Goal: Task Accomplishment & Management: Manage account settings

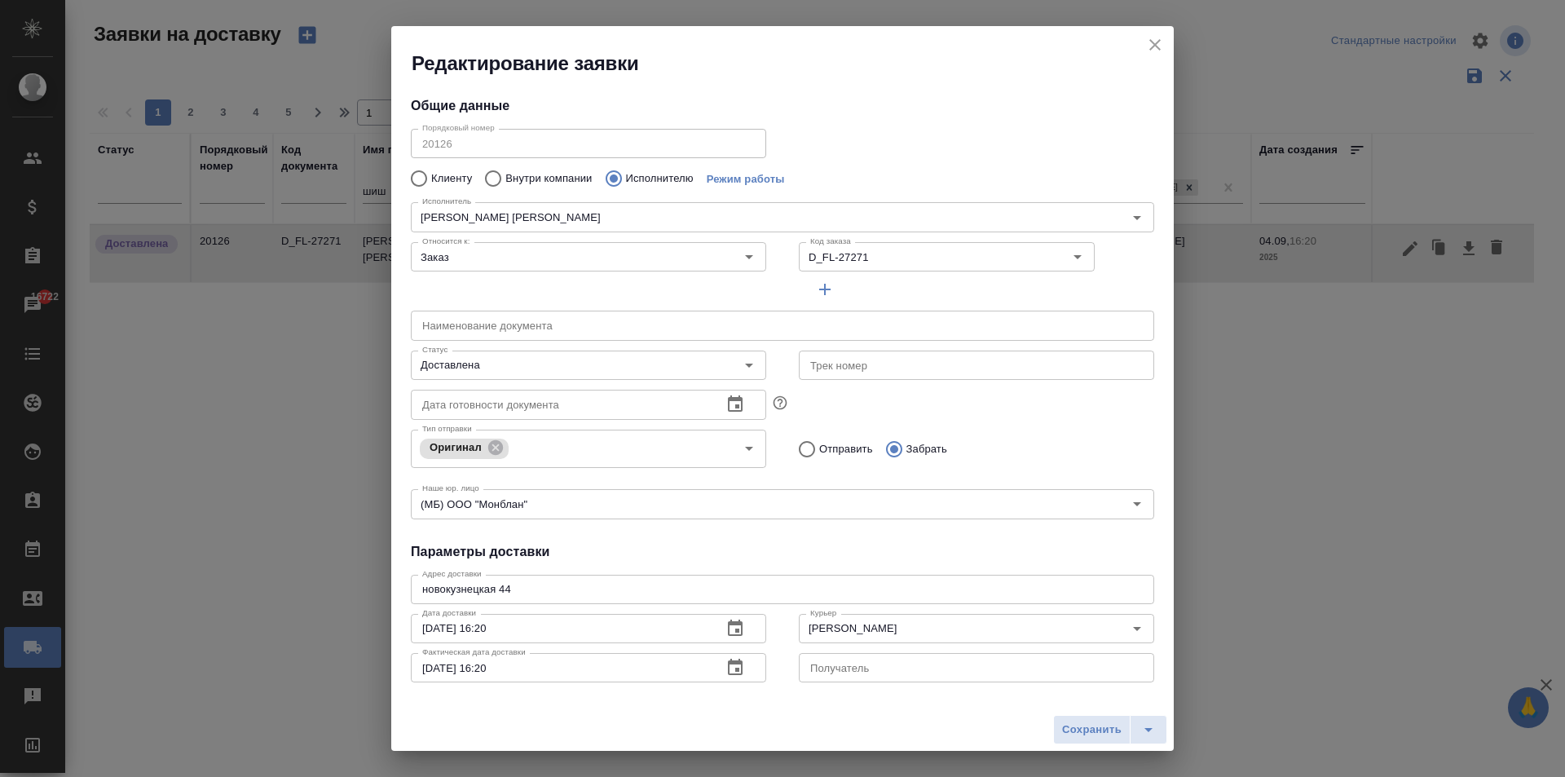
click at [1152, 42] on icon "close" at bounding box center [1155, 45] width 20 height 20
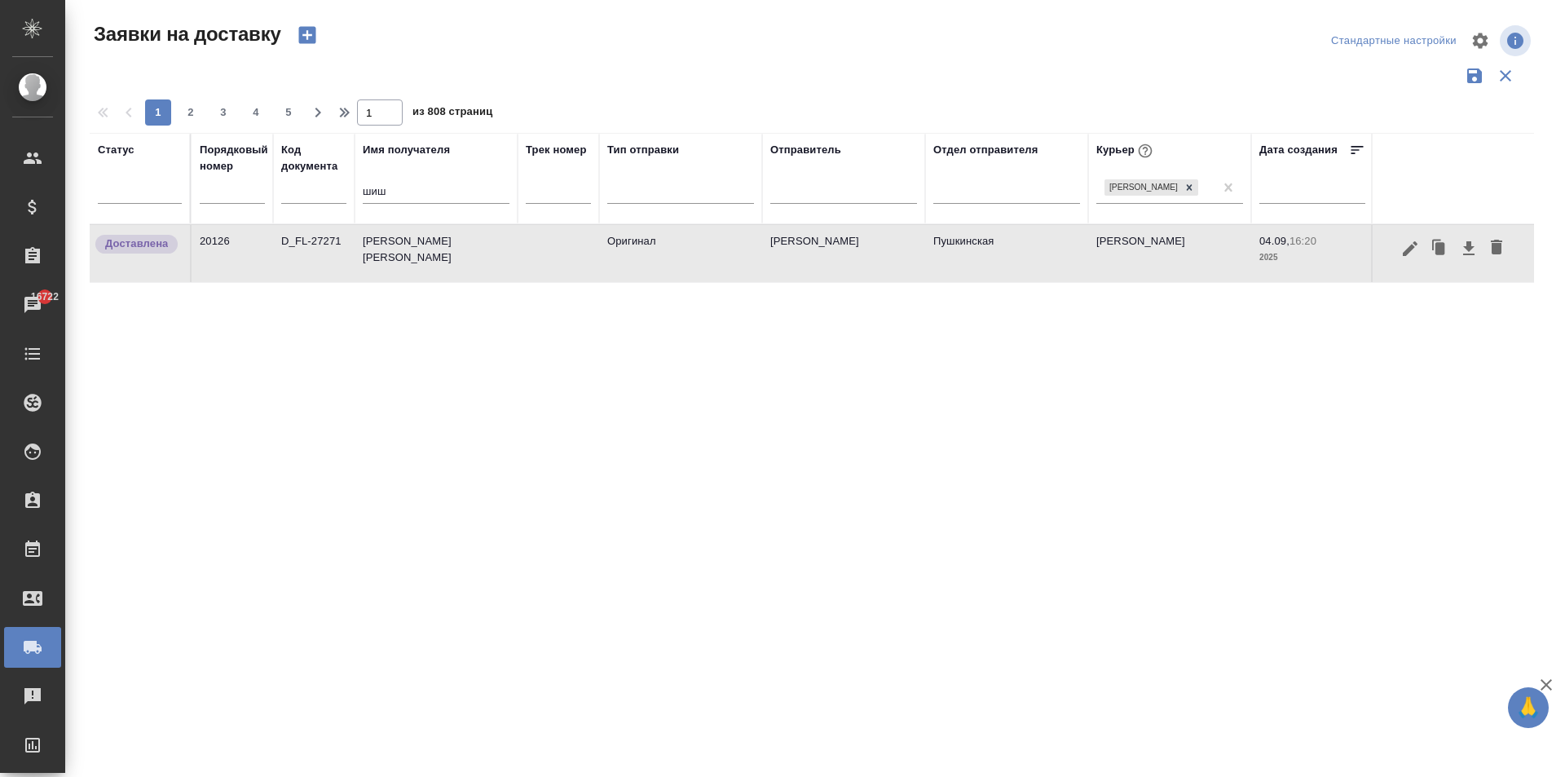
drag, startPoint x: 421, startPoint y: 201, endPoint x: 351, endPoint y: 182, distance: 72.0
click at [355, 182] on tr "Статус Порядковый номер Код документа Имя получателя шиш Трек номер Тип отправк…" at bounding box center [935, 178] width 1691 height 91
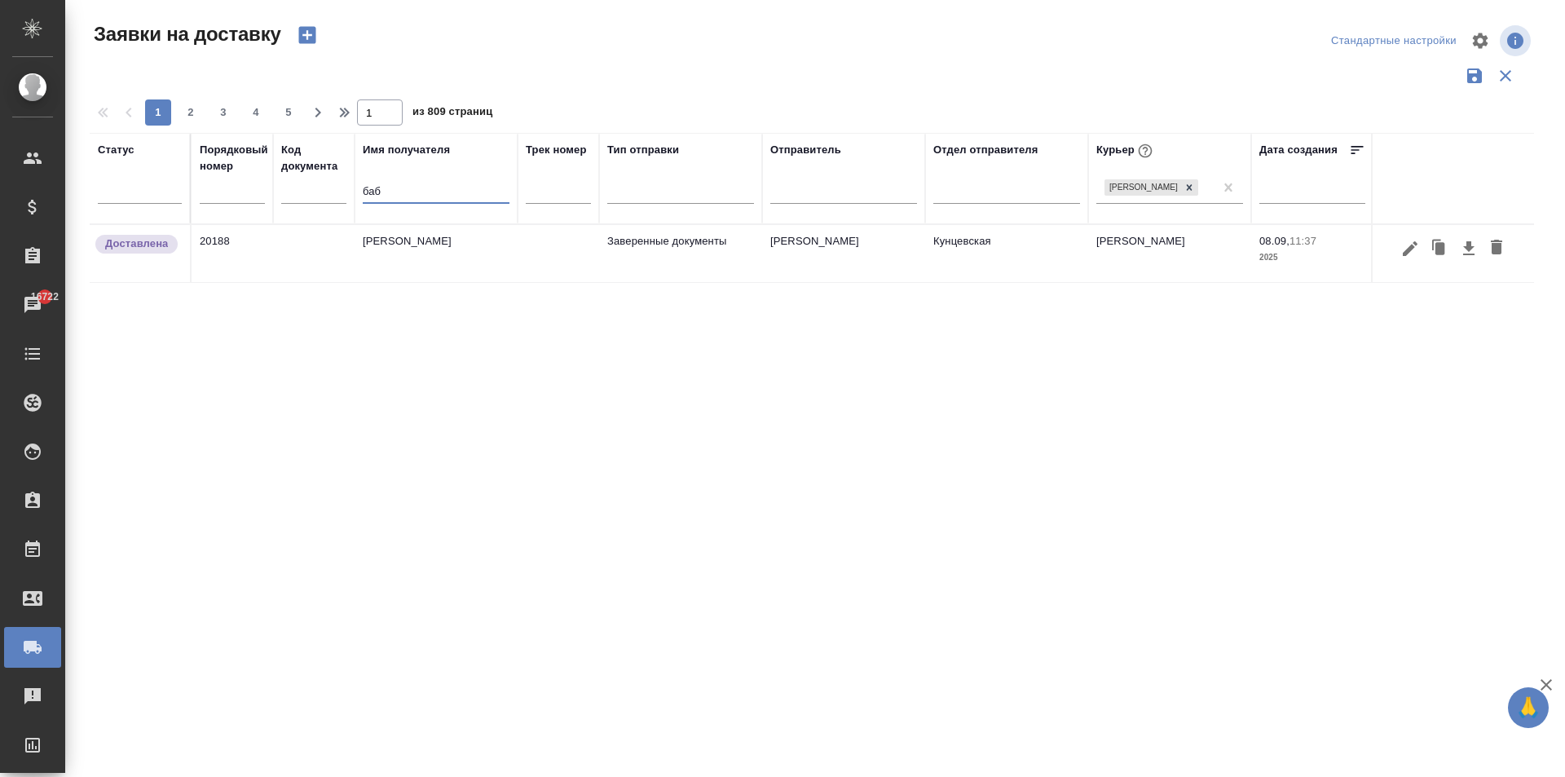
type input "баб"
click at [451, 249] on td "[PERSON_NAME]" at bounding box center [436, 253] width 163 height 57
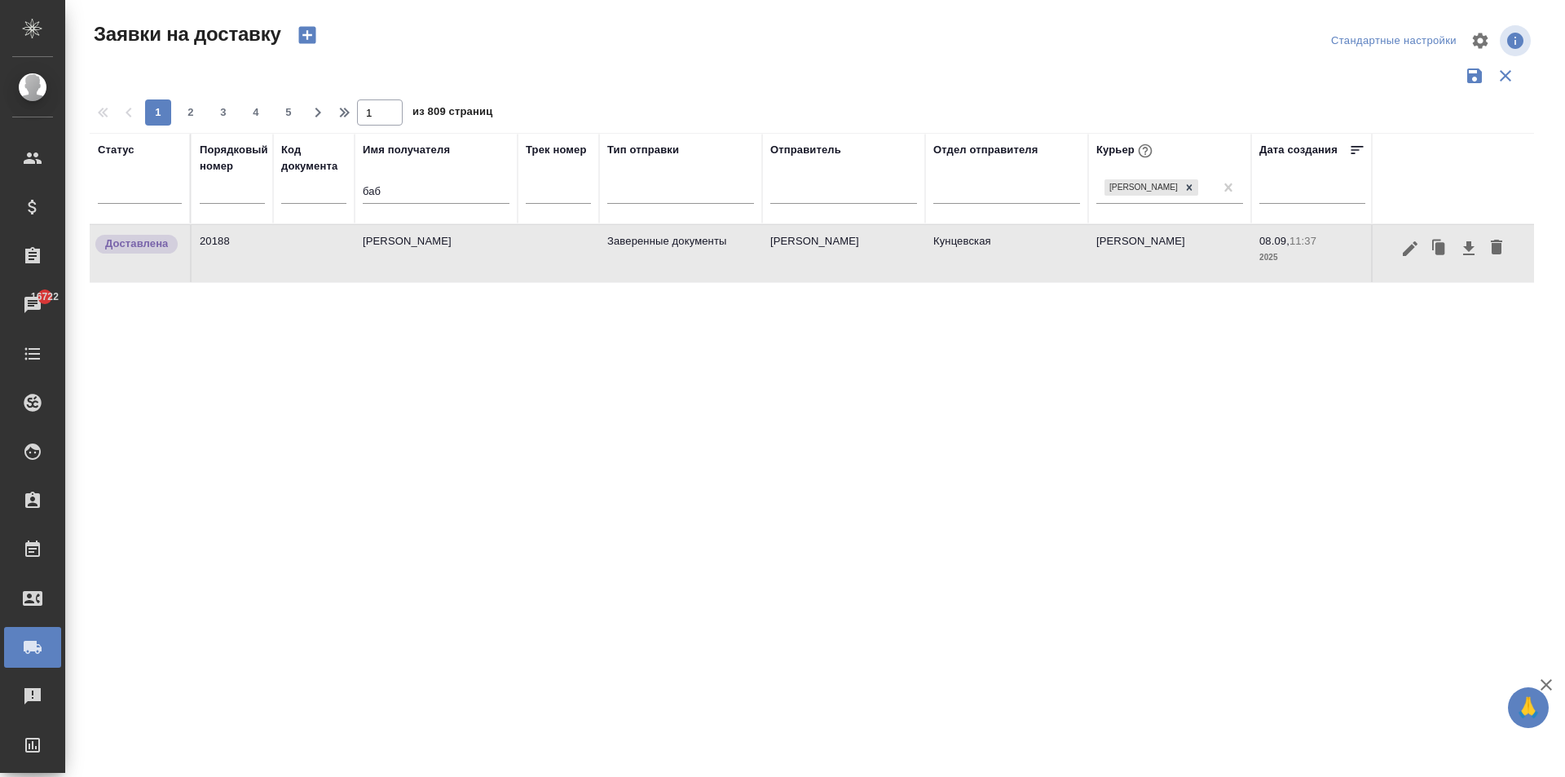
click at [451, 249] on td "[PERSON_NAME]" at bounding box center [436, 253] width 163 height 57
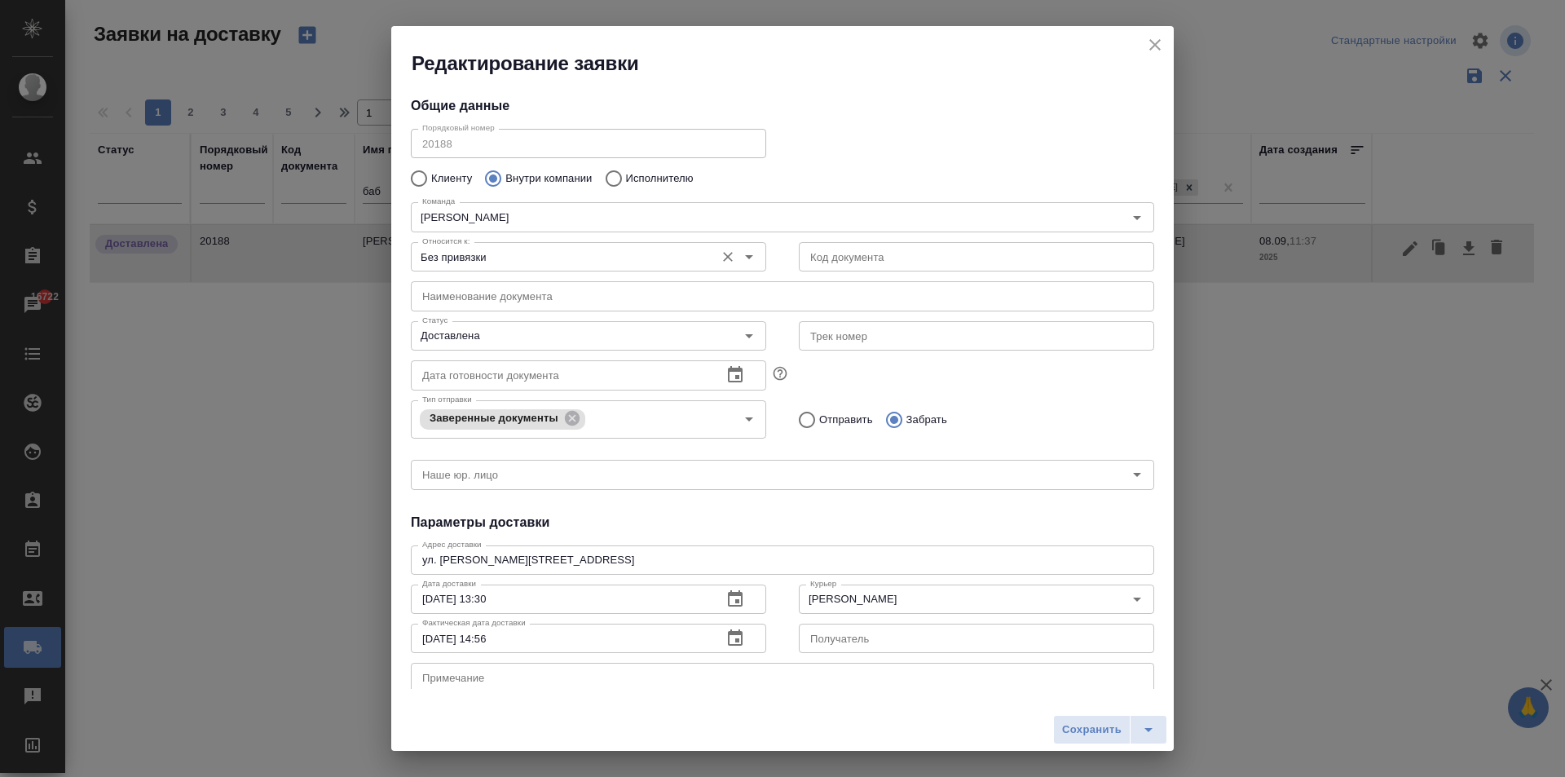
type input "Zotova Ekaterina"
click at [1156, 47] on icon "close" at bounding box center [1155, 45] width 20 height 20
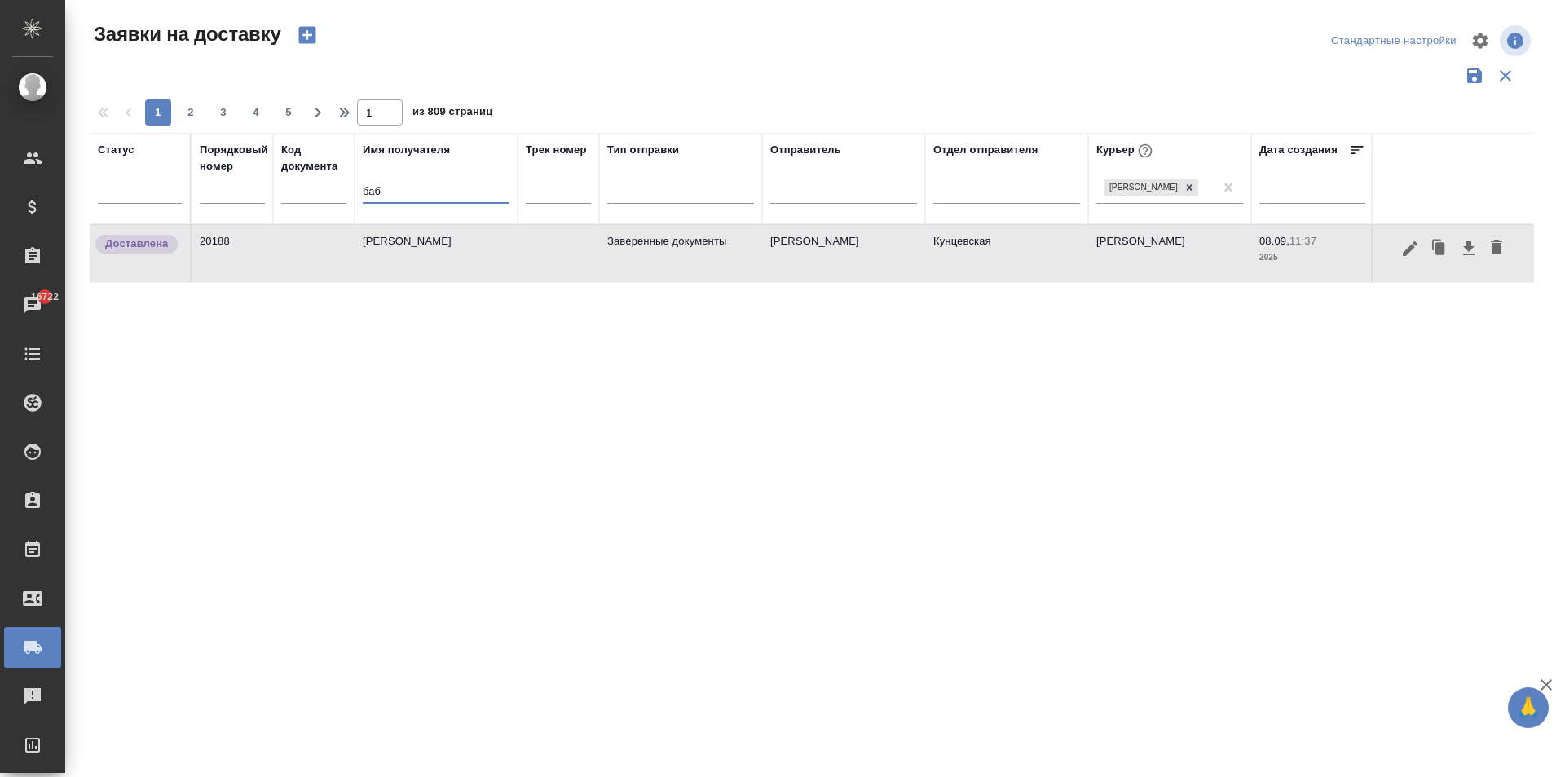
drag, startPoint x: 378, startPoint y: 185, endPoint x: 275, endPoint y: 163, distance: 105.0
click at [314, 173] on tr "Статус Порядковый номер Код документа Имя получателя баб Трек номер Тип отправк…" at bounding box center [935, 178] width 1691 height 91
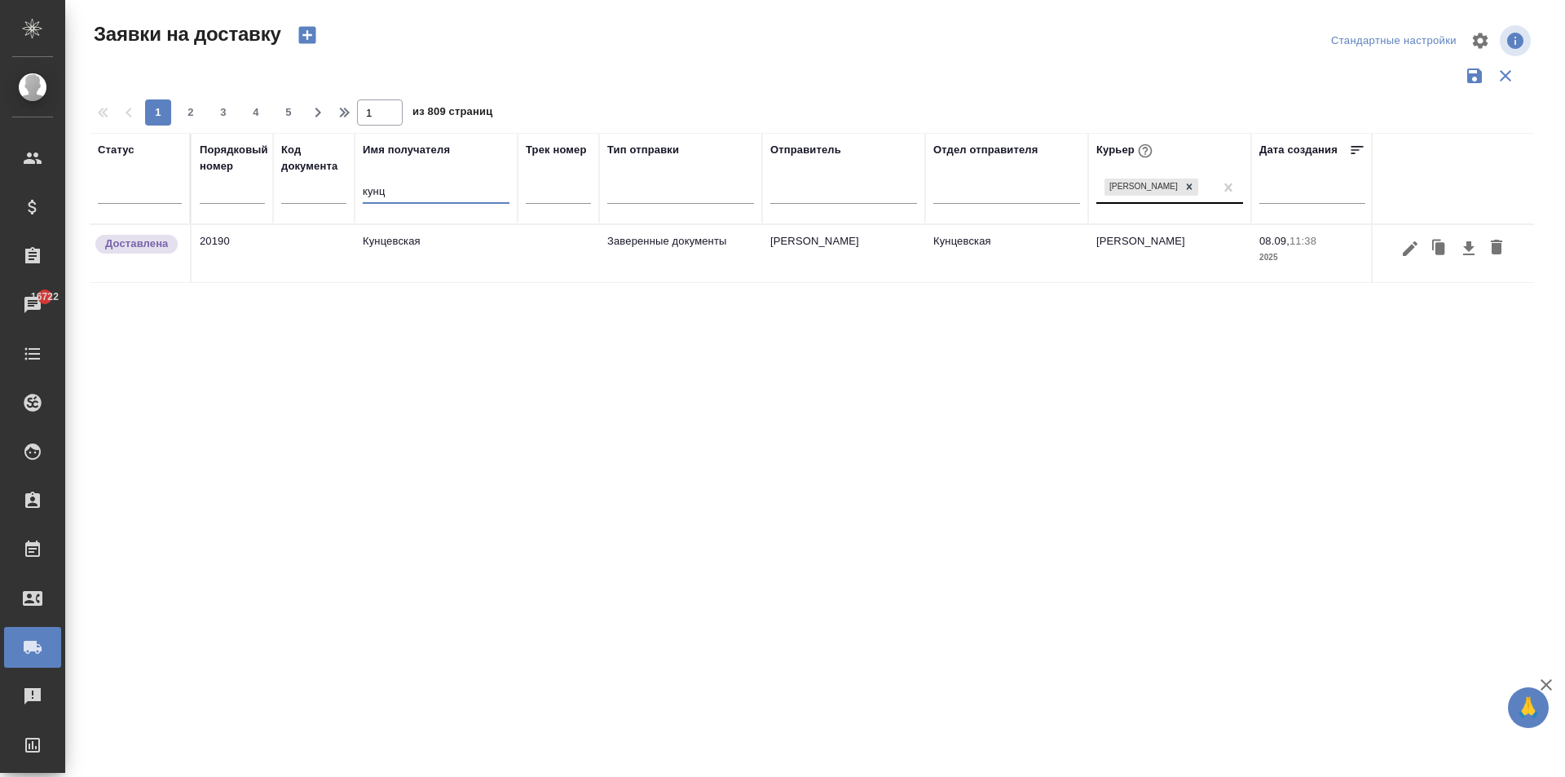
type input "кунц"
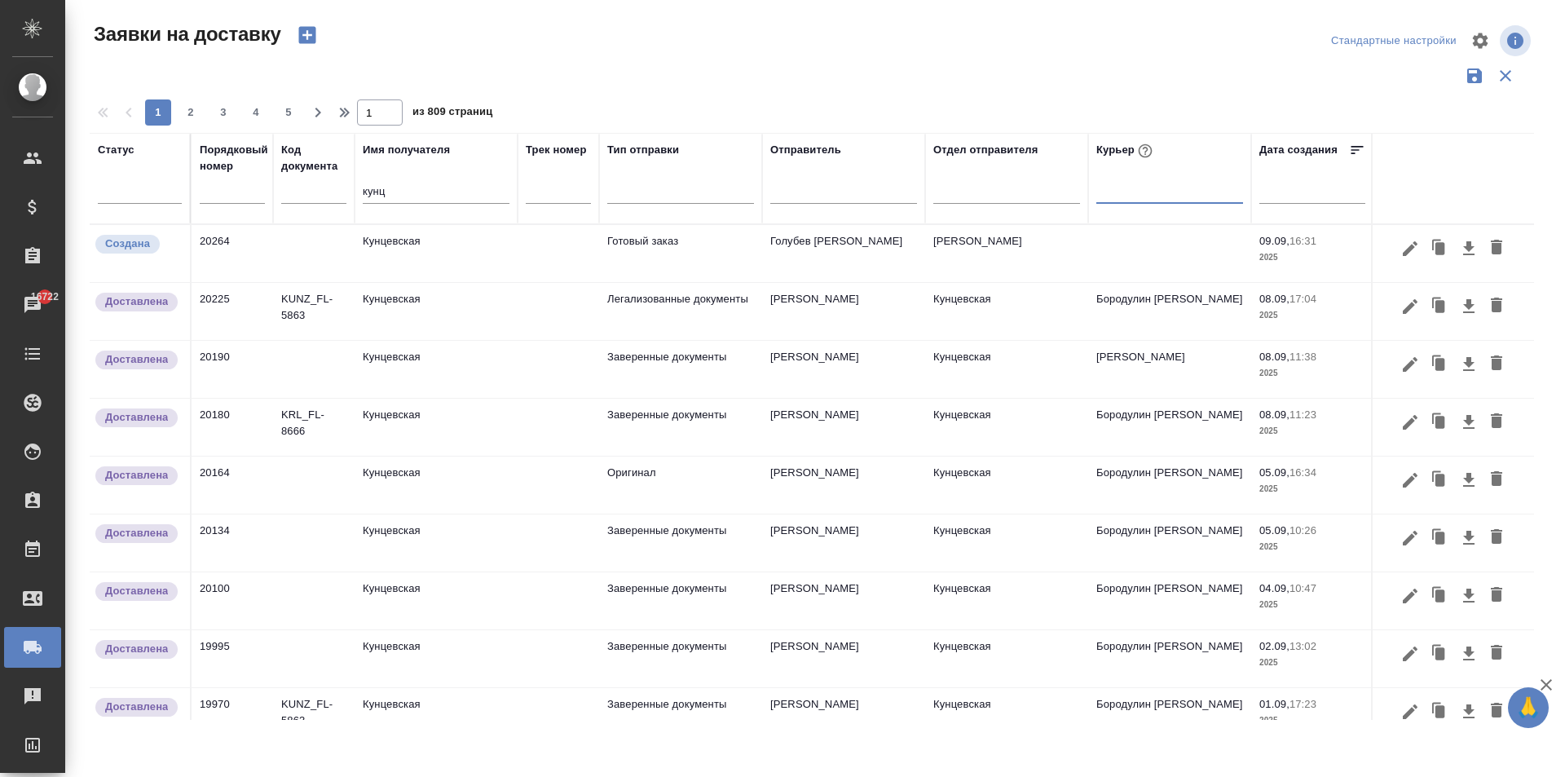
click at [407, 260] on td "Кунцевская" at bounding box center [436, 253] width 163 height 57
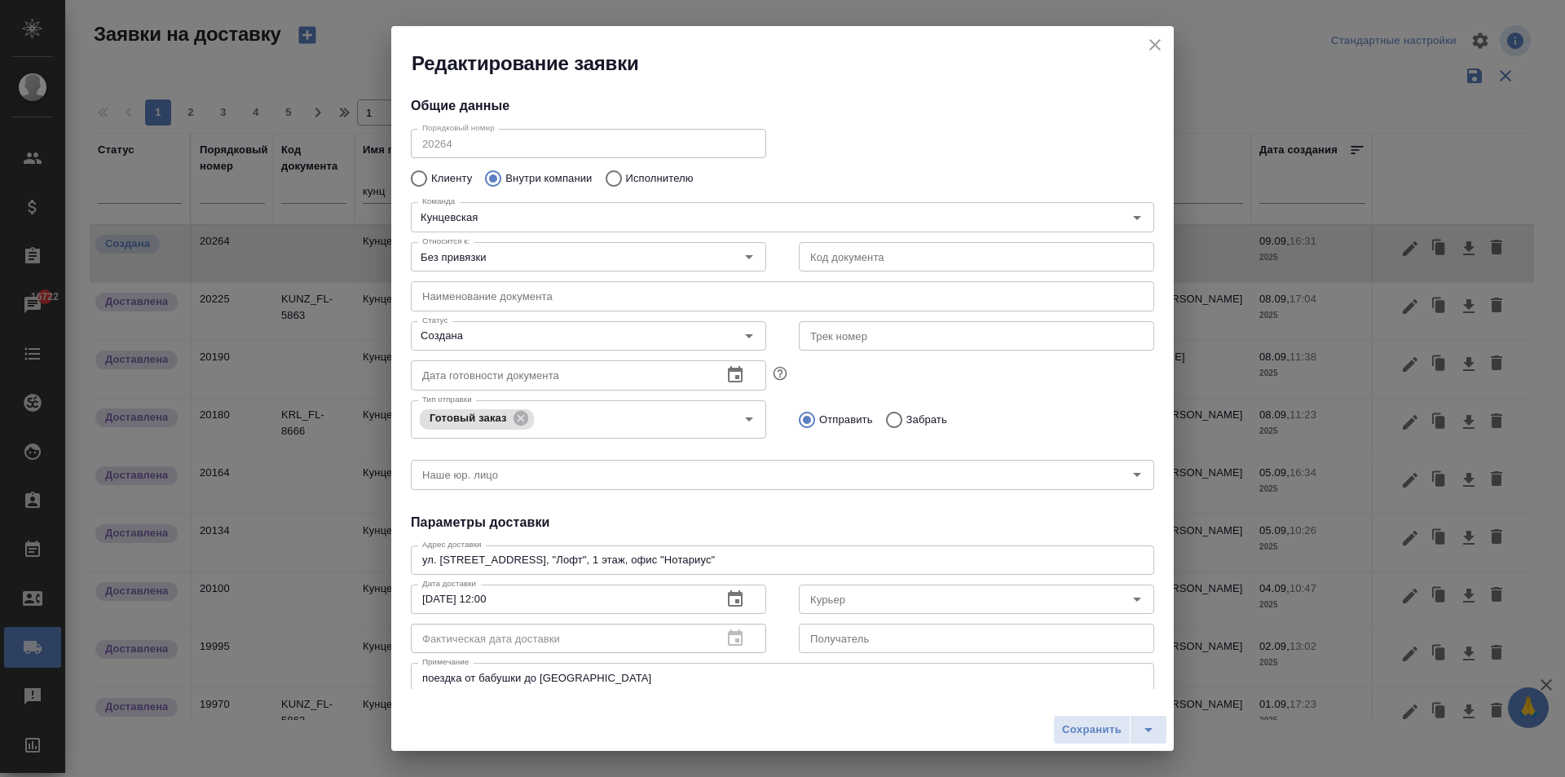
click at [1159, 49] on icon "close" at bounding box center [1154, 44] width 11 height 11
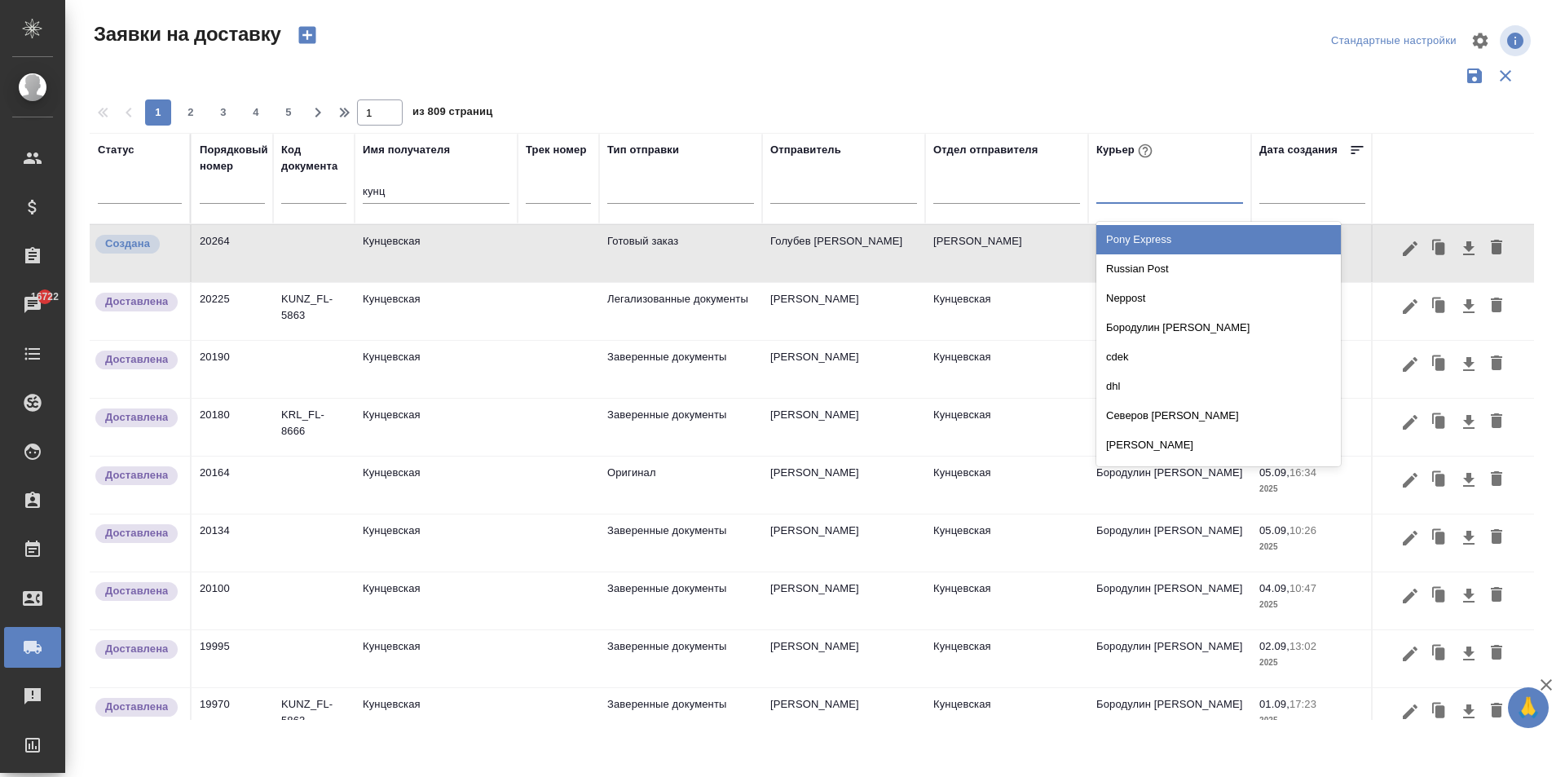
click at [1117, 186] on div at bounding box center [1169, 187] width 147 height 24
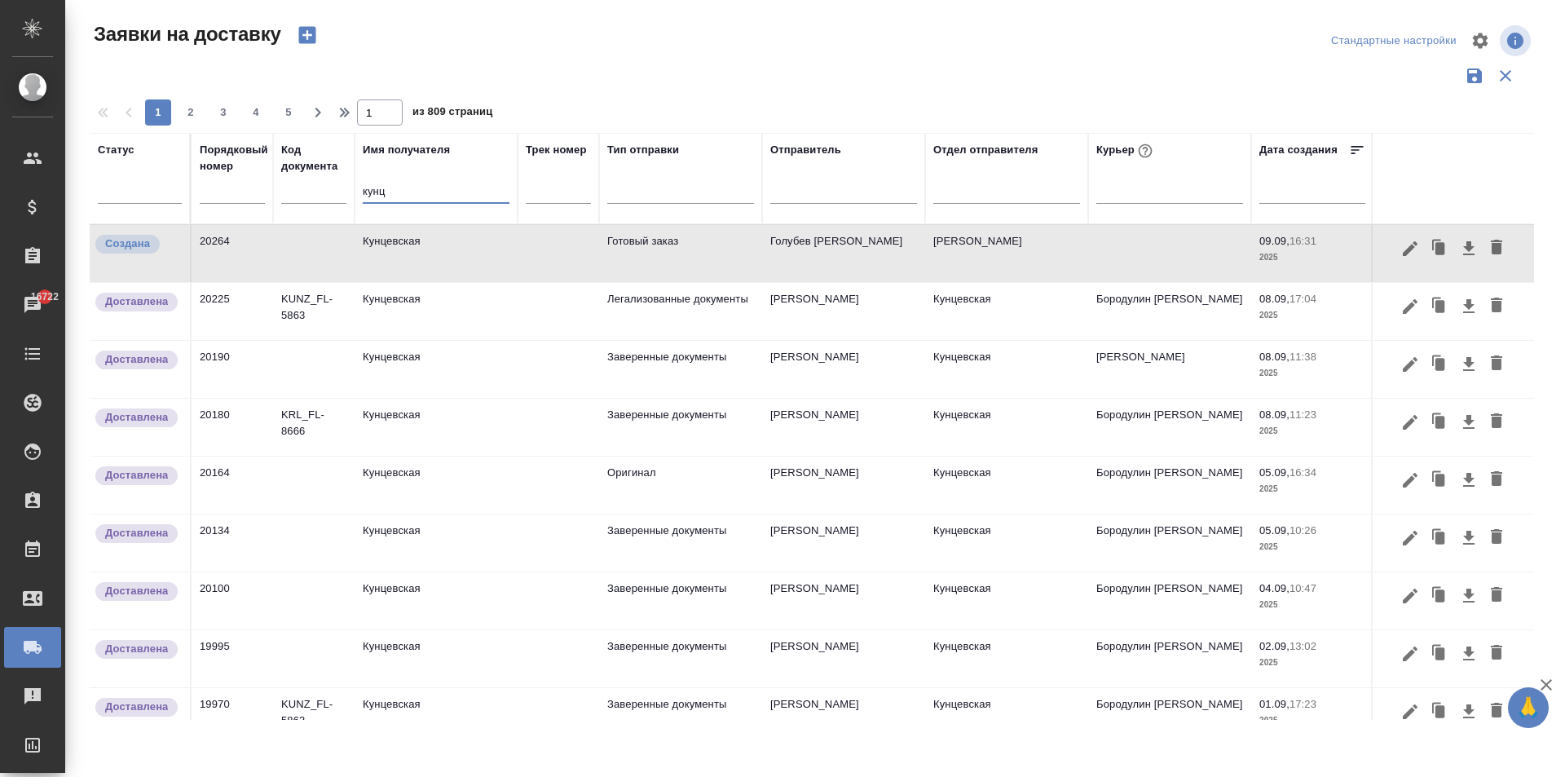
drag, startPoint x: 384, startPoint y: 196, endPoint x: 326, endPoint y: 195, distance: 57.9
click at [326, 195] on tr "Статус Порядковый номер Код документа Имя получателя кунц Трек номер Тип отправ…" at bounding box center [935, 178] width 1691 height 91
click at [227, 199] on input "text" at bounding box center [232, 191] width 65 height 23
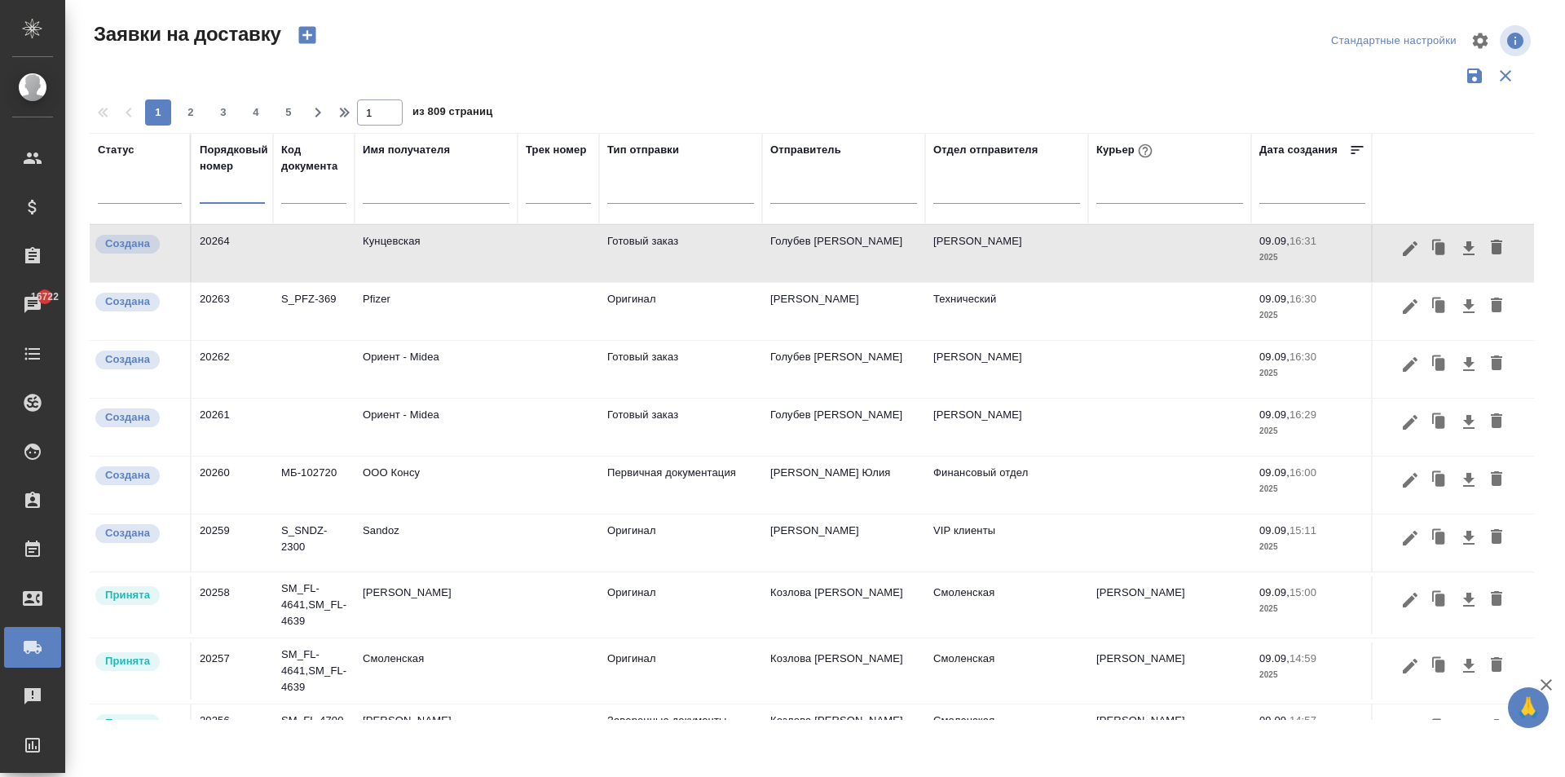
click at [383, 379] on td "Ориент - Midea" at bounding box center [436, 369] width 163 height 57
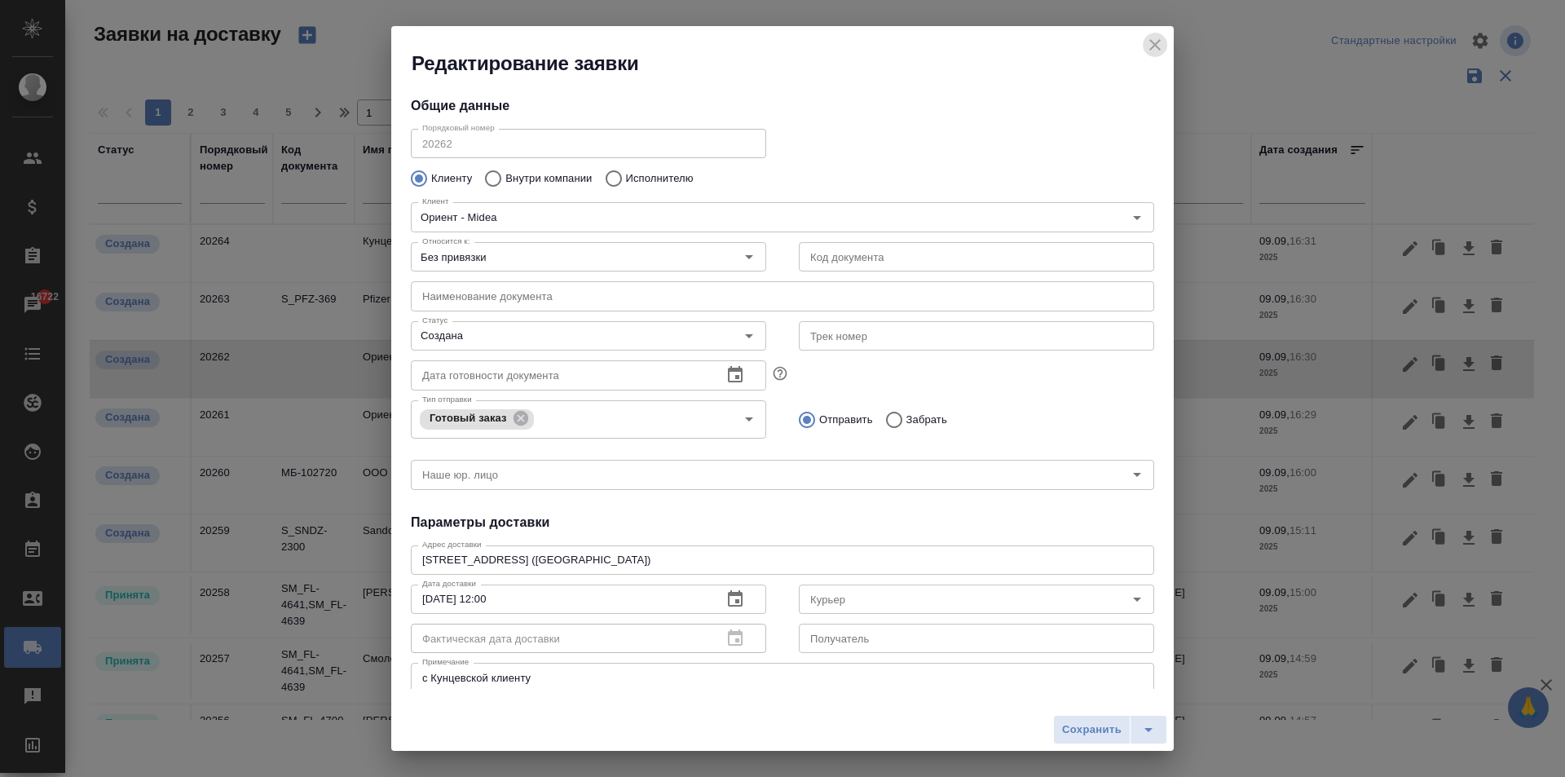
click at [1160, 46] on icon "close" at bounding box center [1155, 45] width 20 height 20
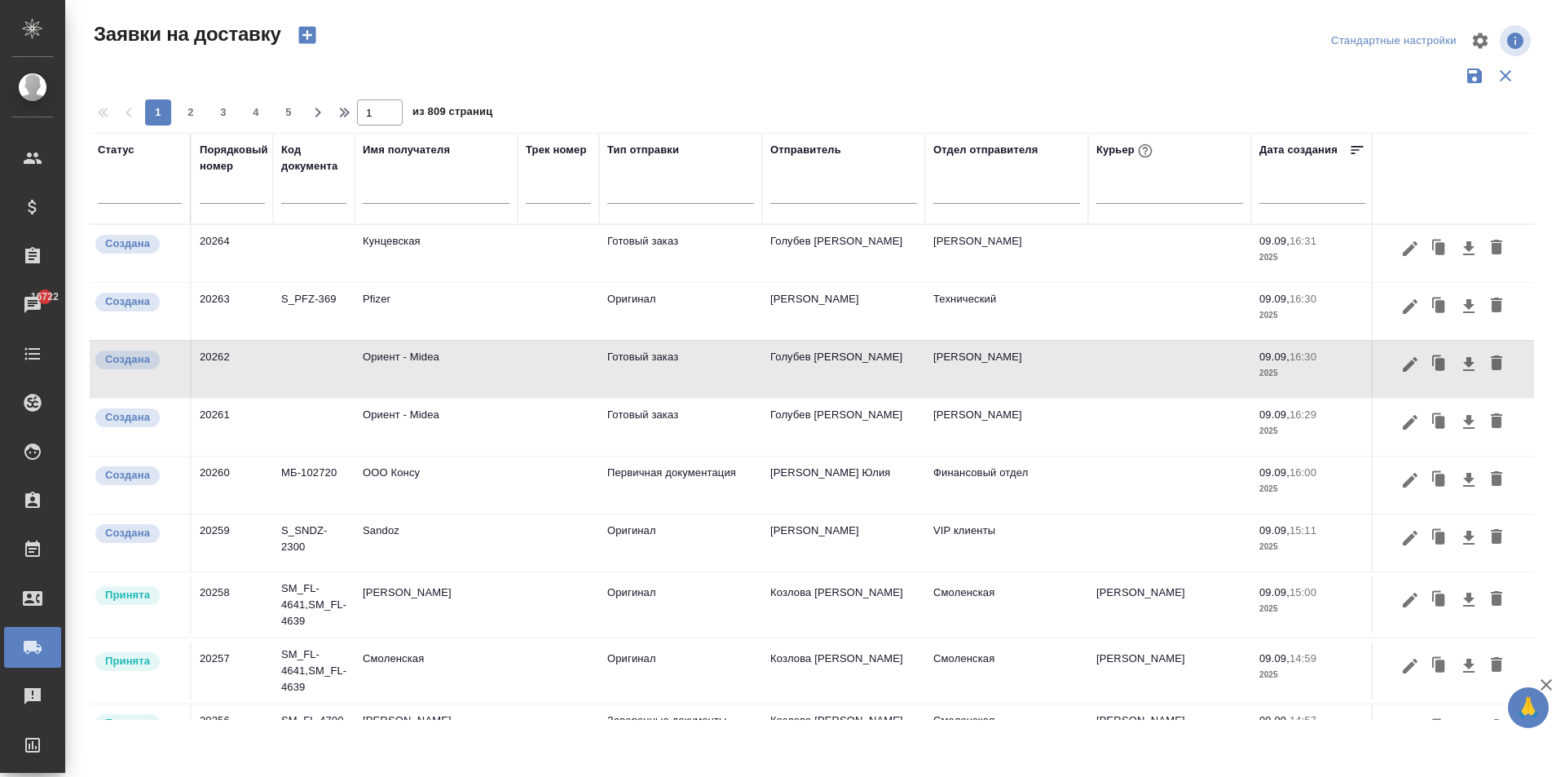
click at [412, 430] on td "Ориент - Midea" at bounding box center [436, 427] width 163 height 57
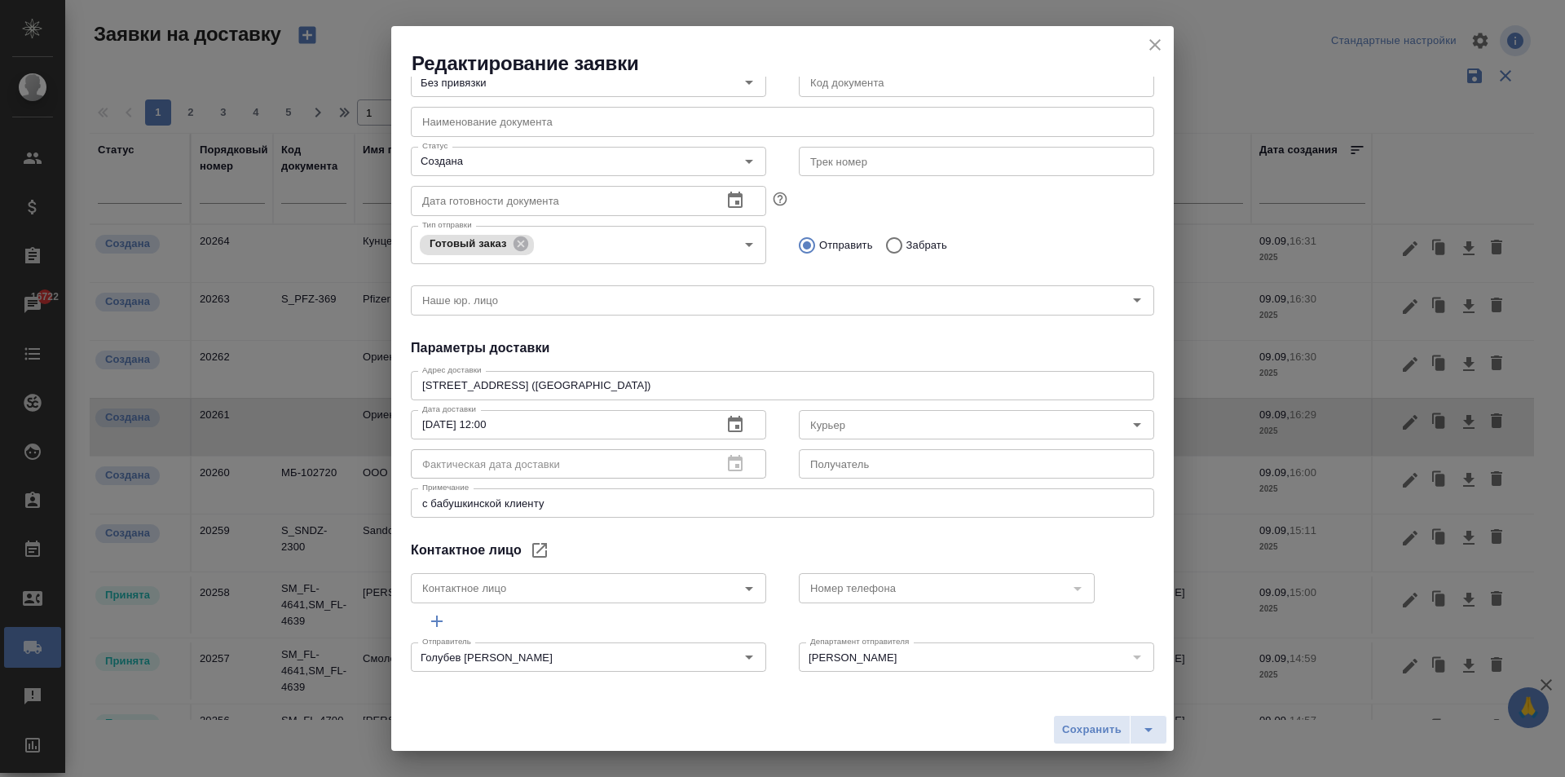
scroll to position [177, 0]
click at [1155, 36] on icon "close" at bounding box center [1155, 45] width 20 height 20
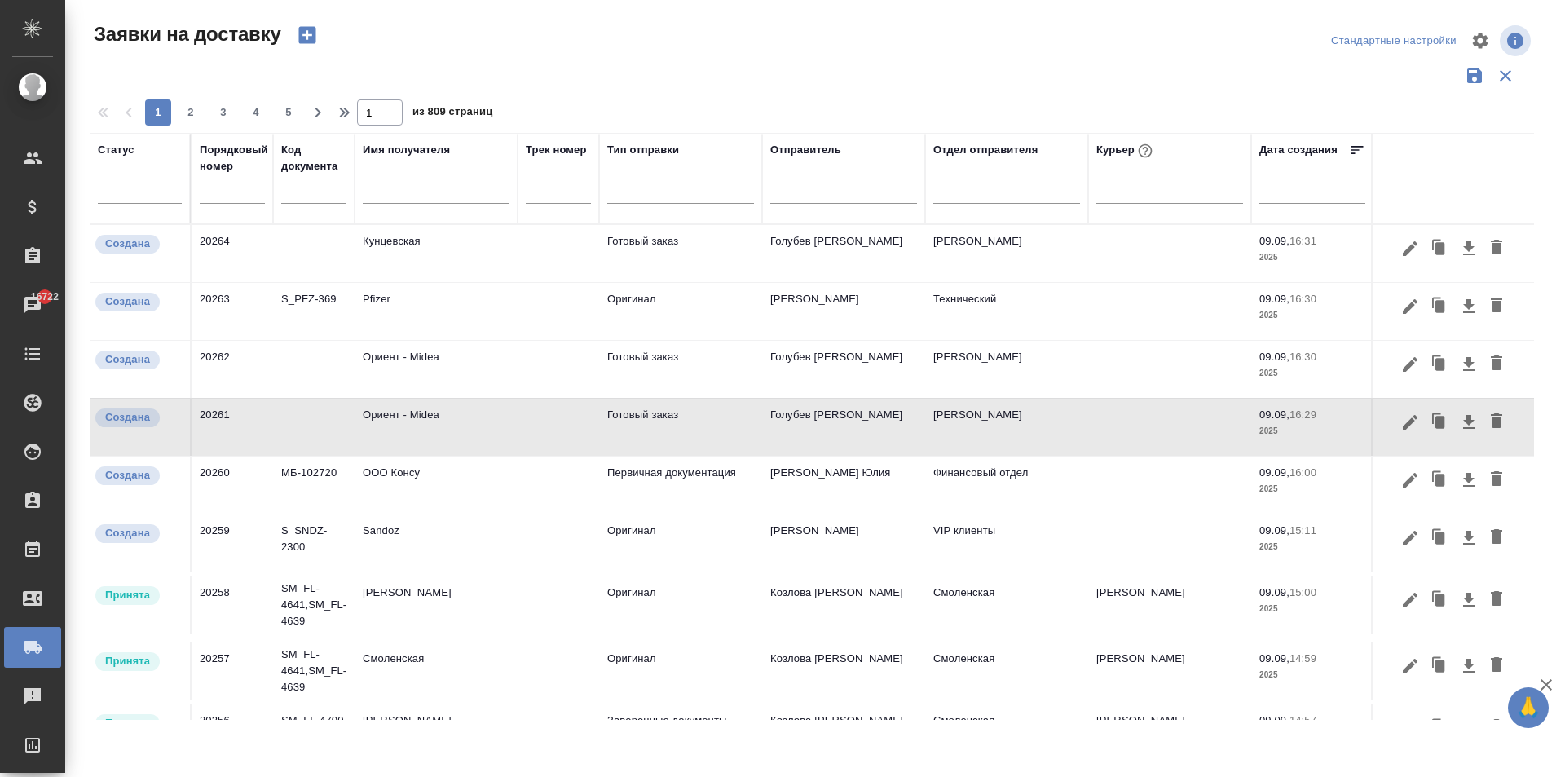
click at [421, 372] on td "Ориент - Midea" at bounding box center [436, 369] width 163 height 57
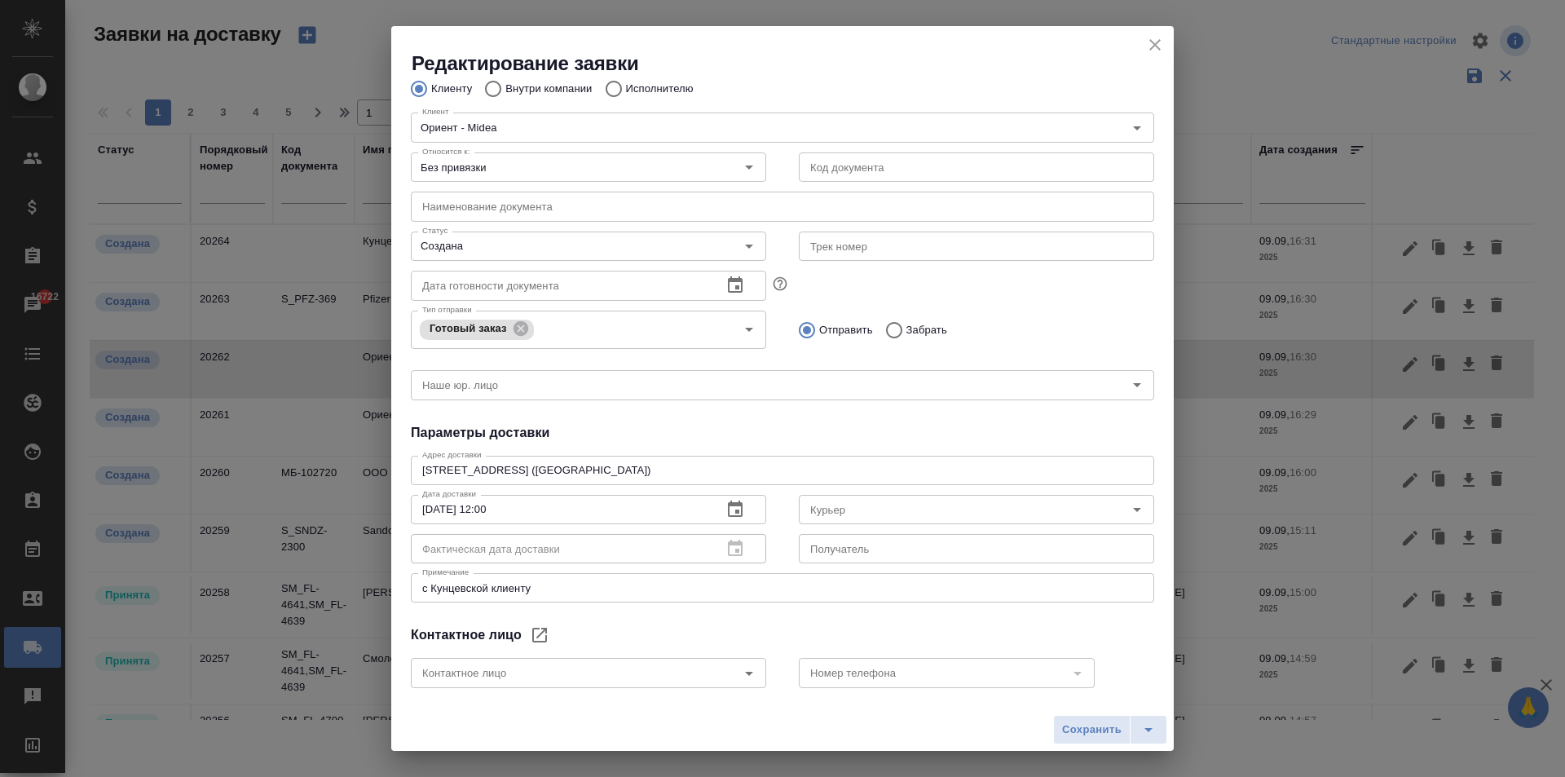
scroll to position [163, 0]
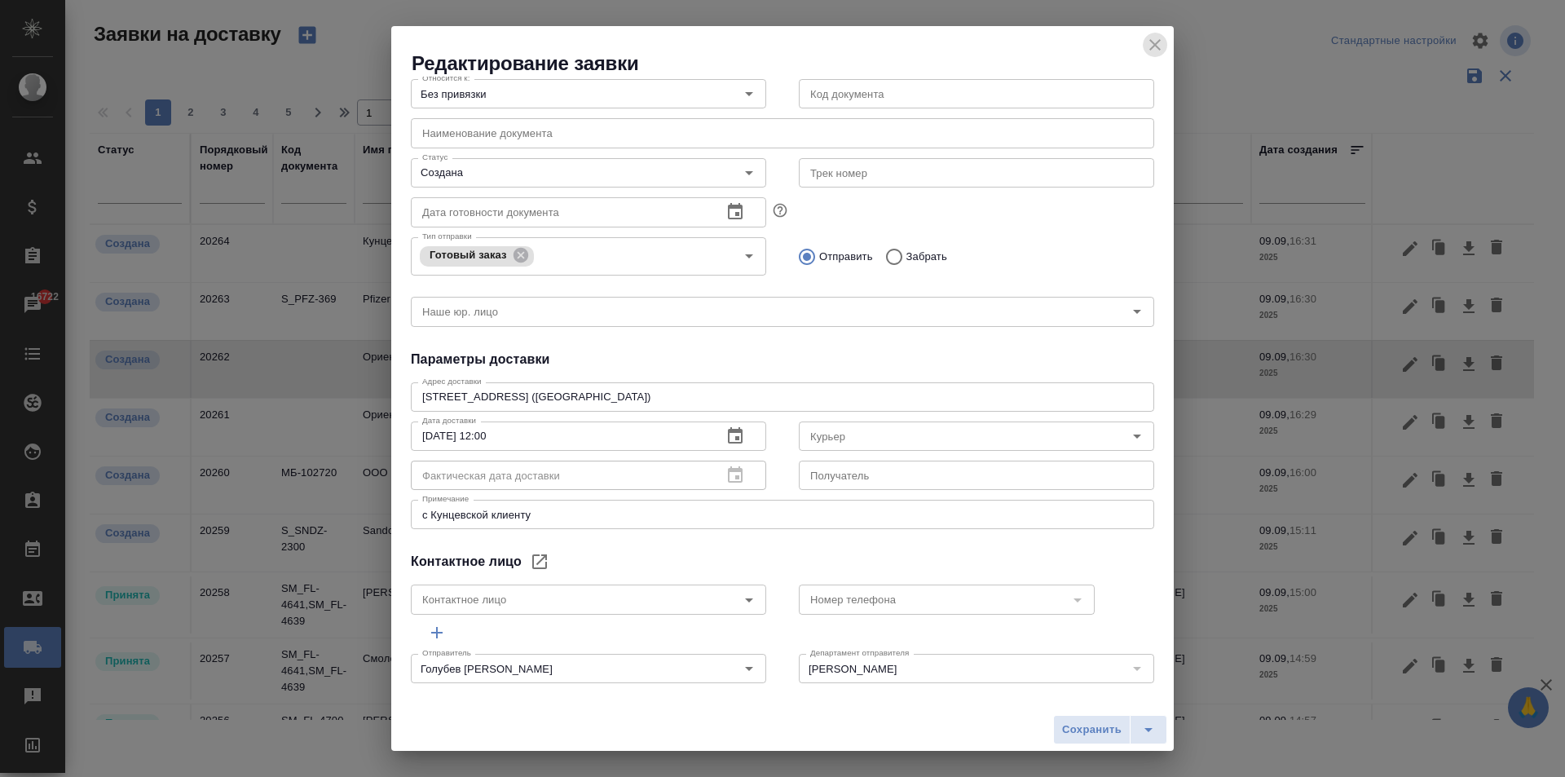
click at [1158, 45] on icon "close" at bounding box center [1155, 45] width 20 height 20
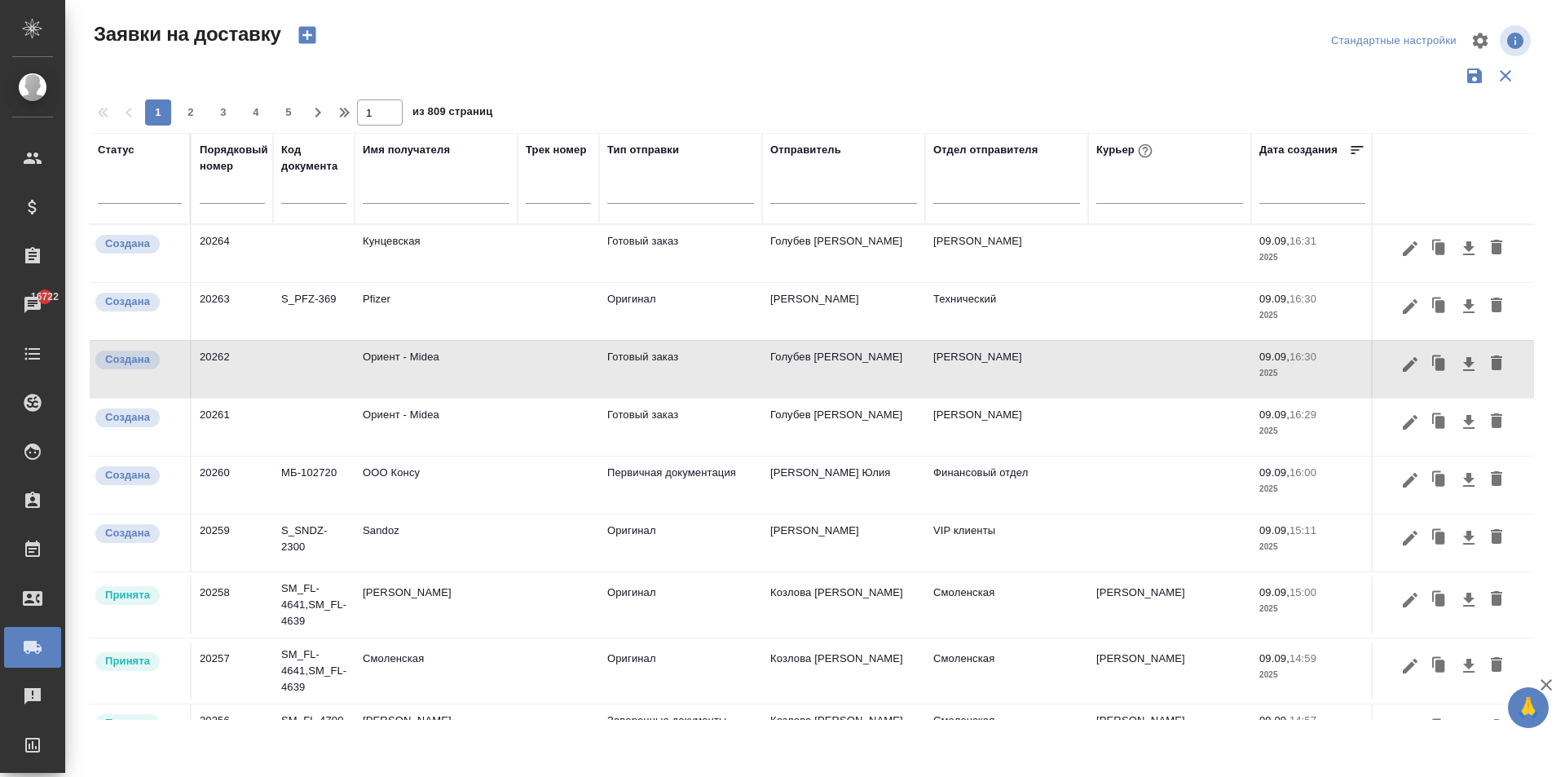
click at [435, 439] on td "Ориент - Midea" at bounding box center [436, 427] width 163 height 57
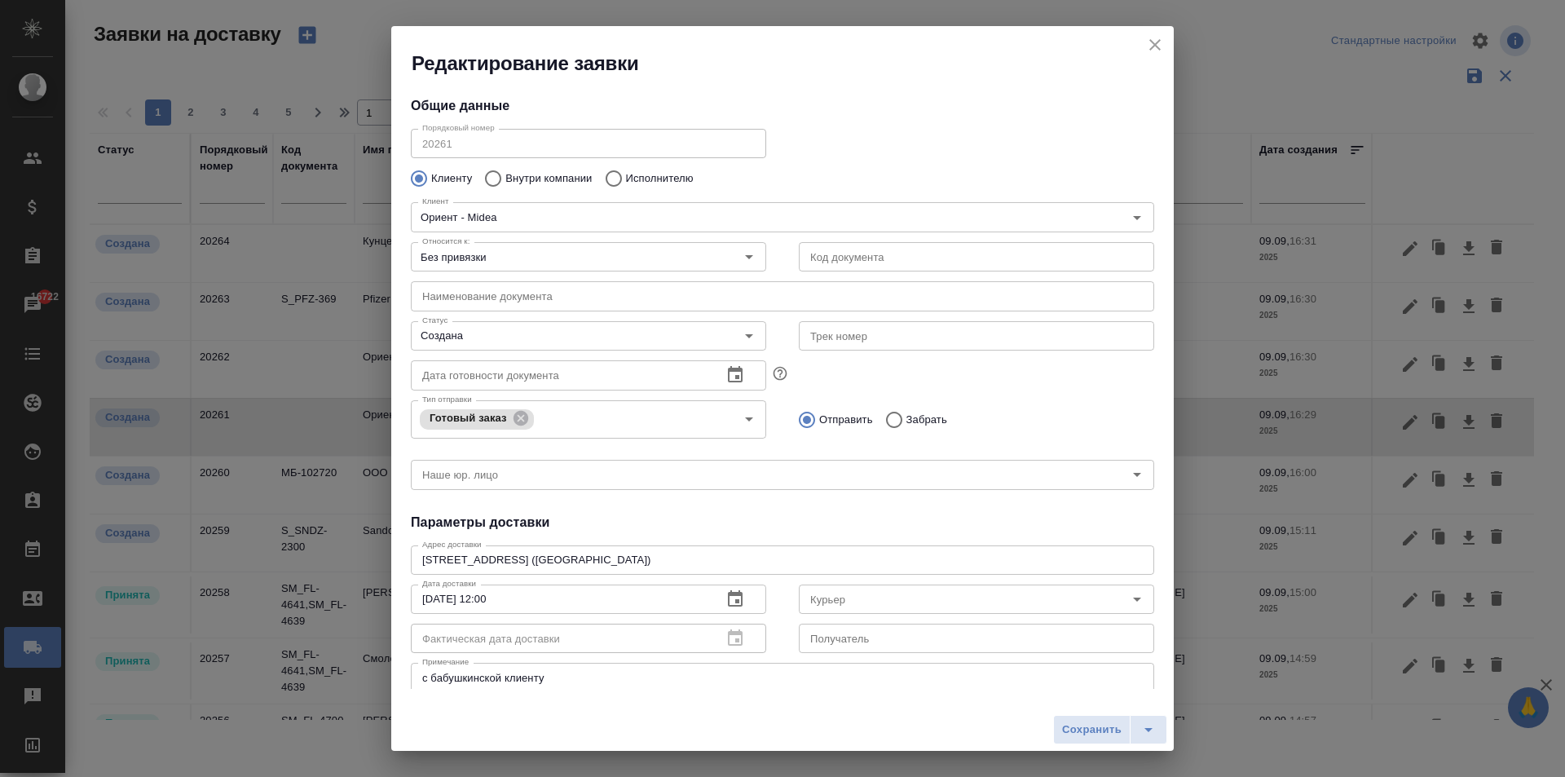
click at [1156, 45] on icon "close" at bounding box center [1154, 44] width 11 height 11
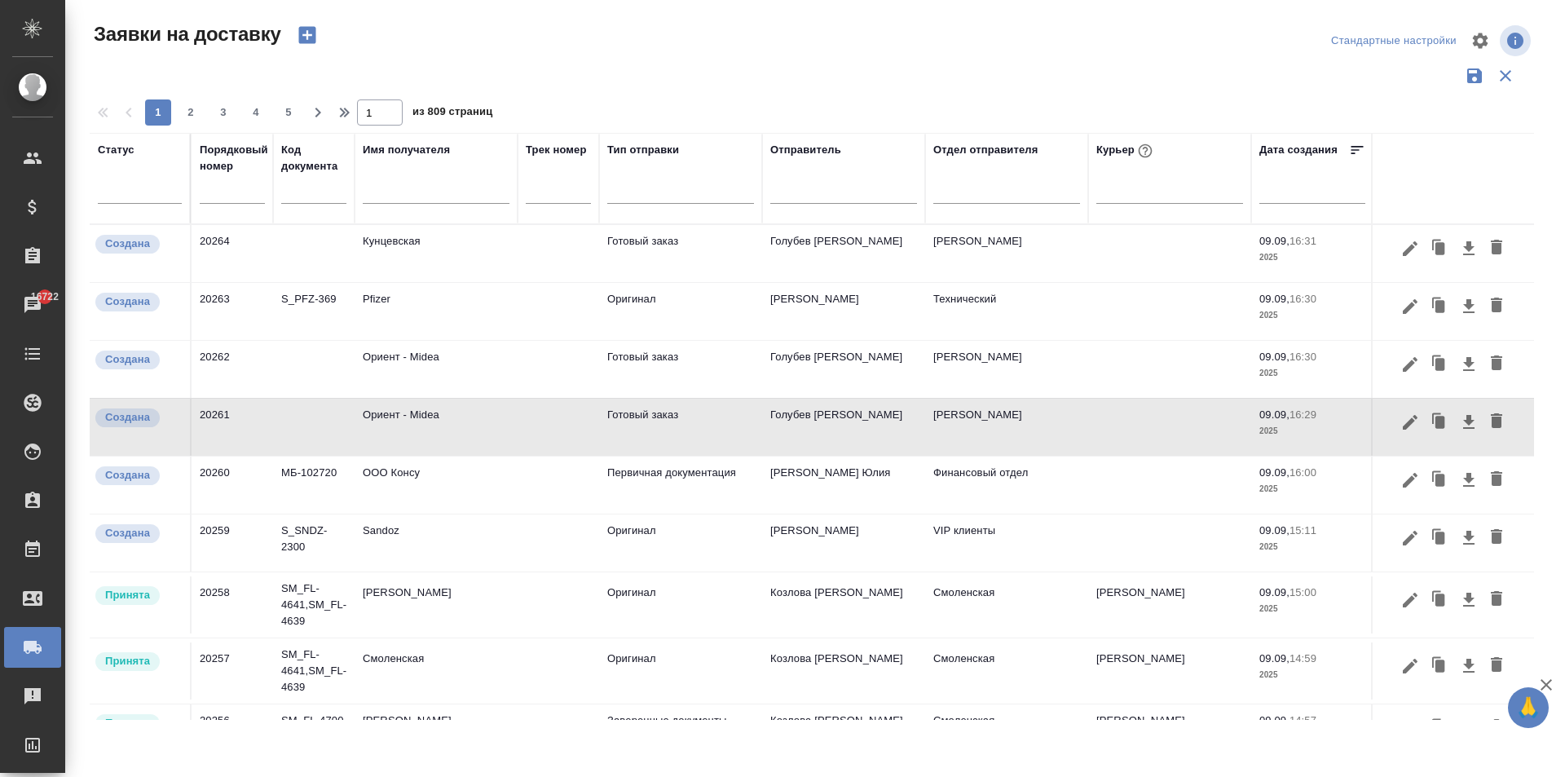
click at [1102, 415] on td at bounding box center [1169, 427] width 163 height 57
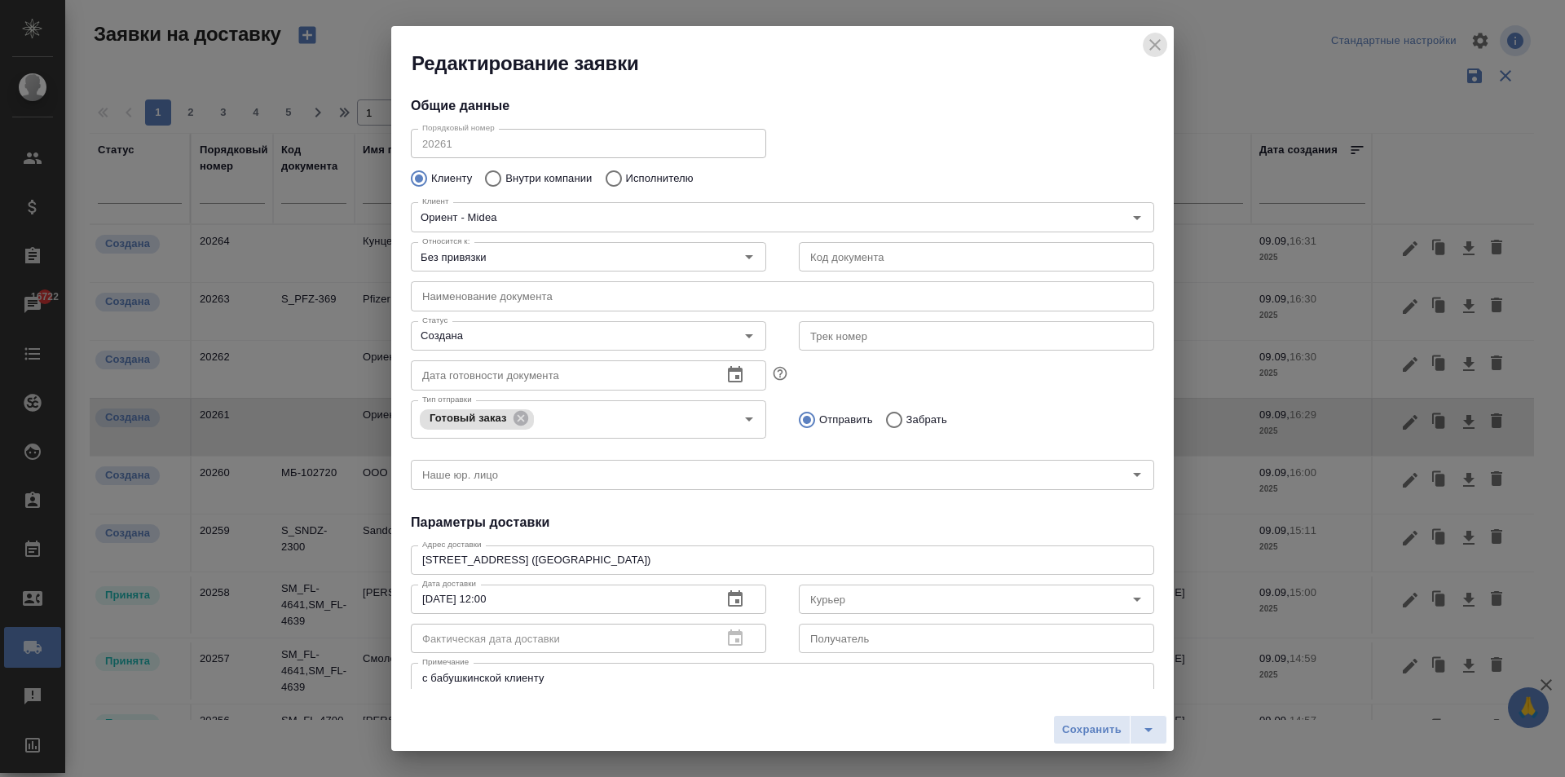
click at [1158, 41] on icon "close" at bounding box center [1154, 44] width 11 height 11
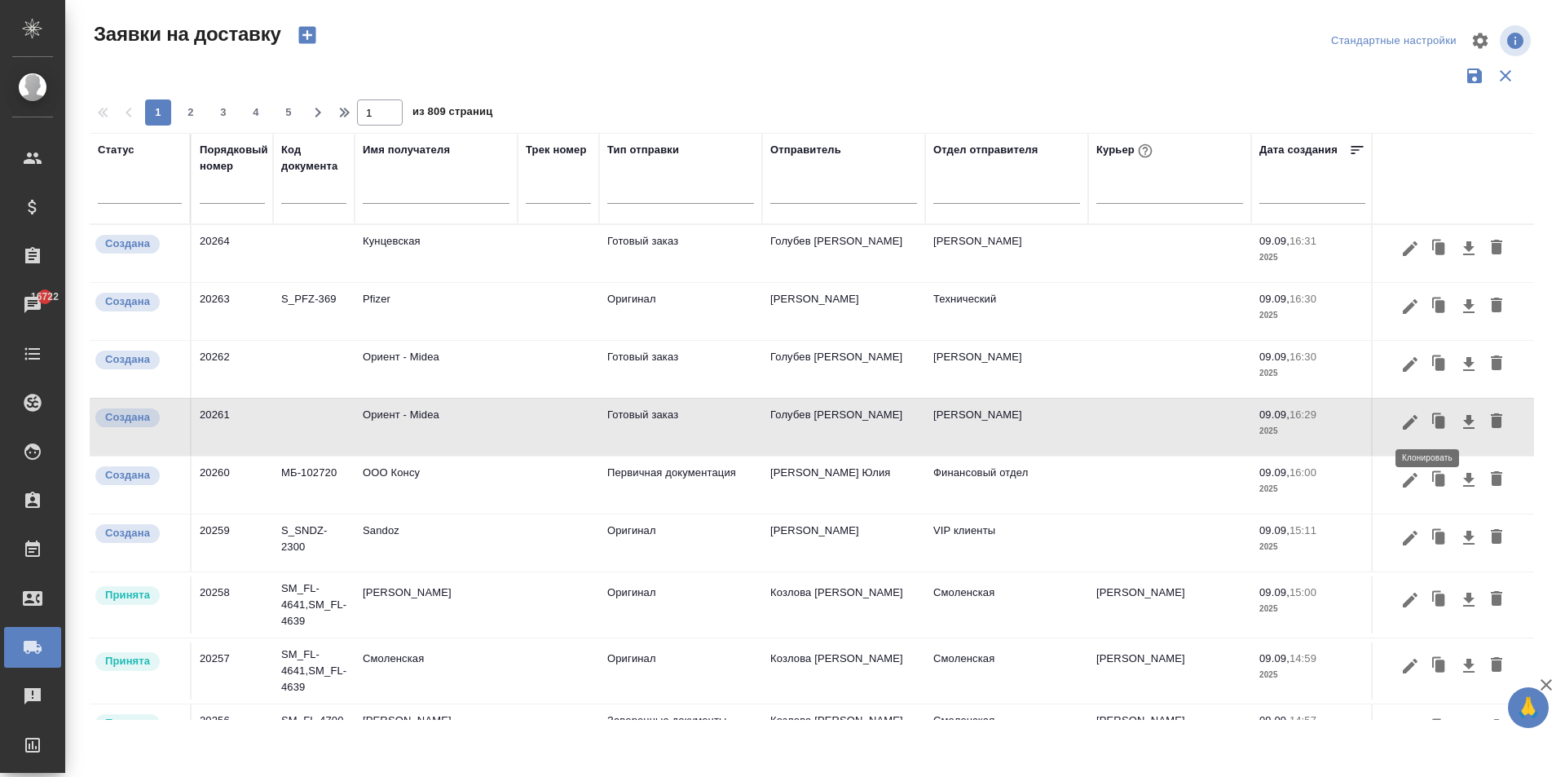
click at [1435, 424] on icon "button" at bounding box center [1440, 422] width 10 height 12
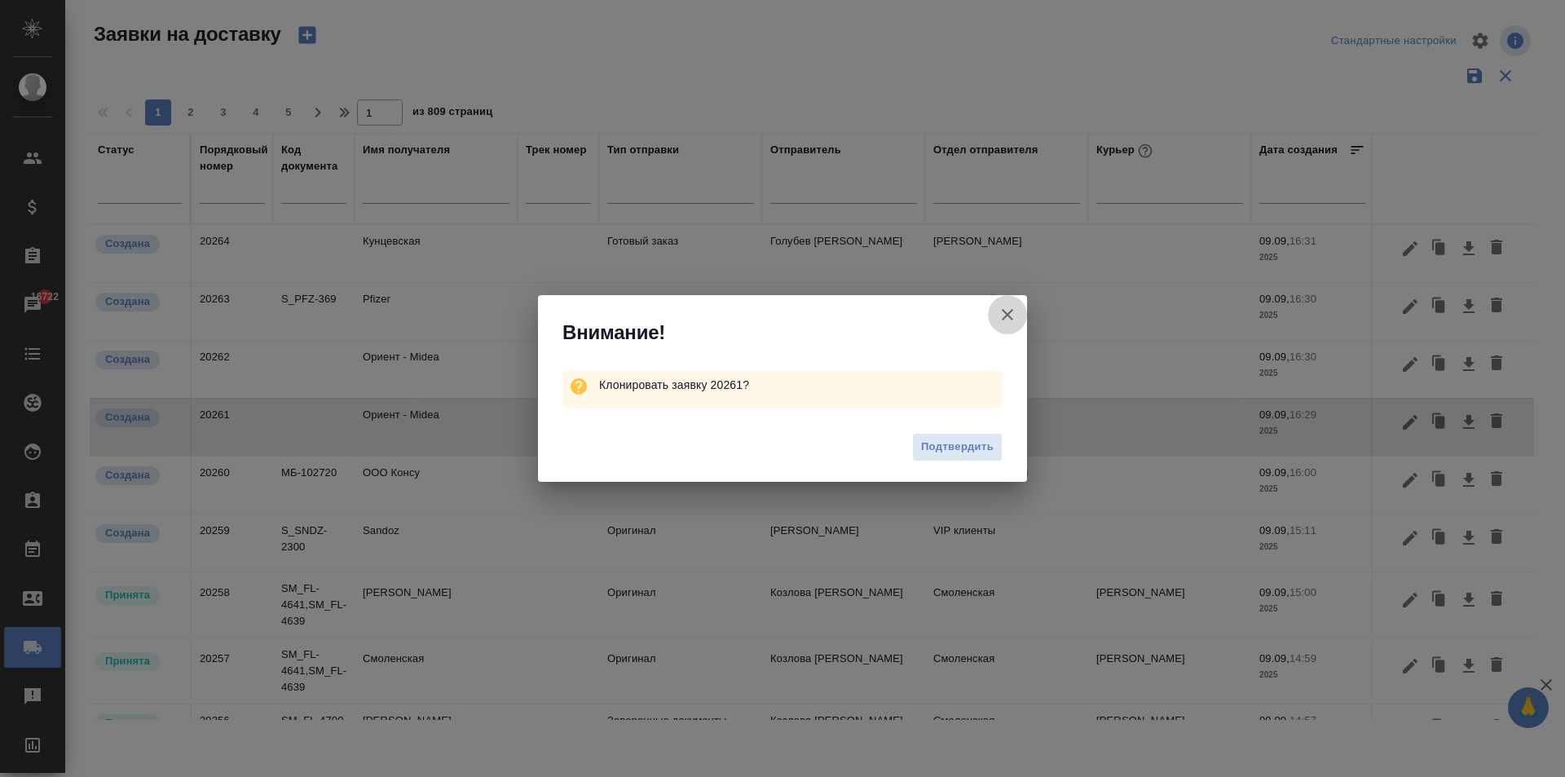
click at [1012, 308] on icon "button" at bounding box center [1007, 315] width 20 height 20
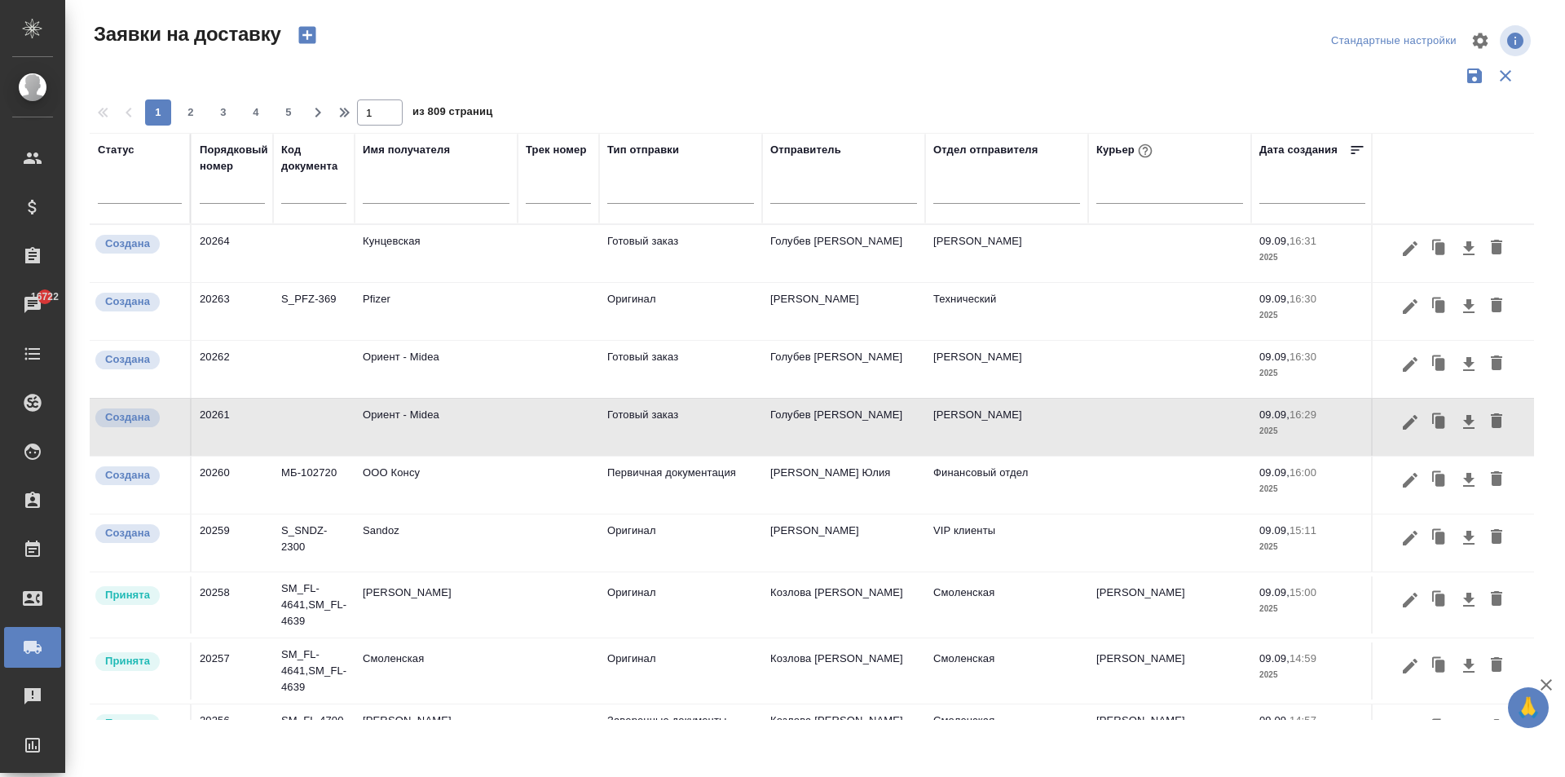
click at [1459, 420] on icon "button" at bounding box center [1469, 422] width 20 height 20
click at [510, 435] on td "Ориент - Midea" at bounding box center [436, 427] width 163 height 57
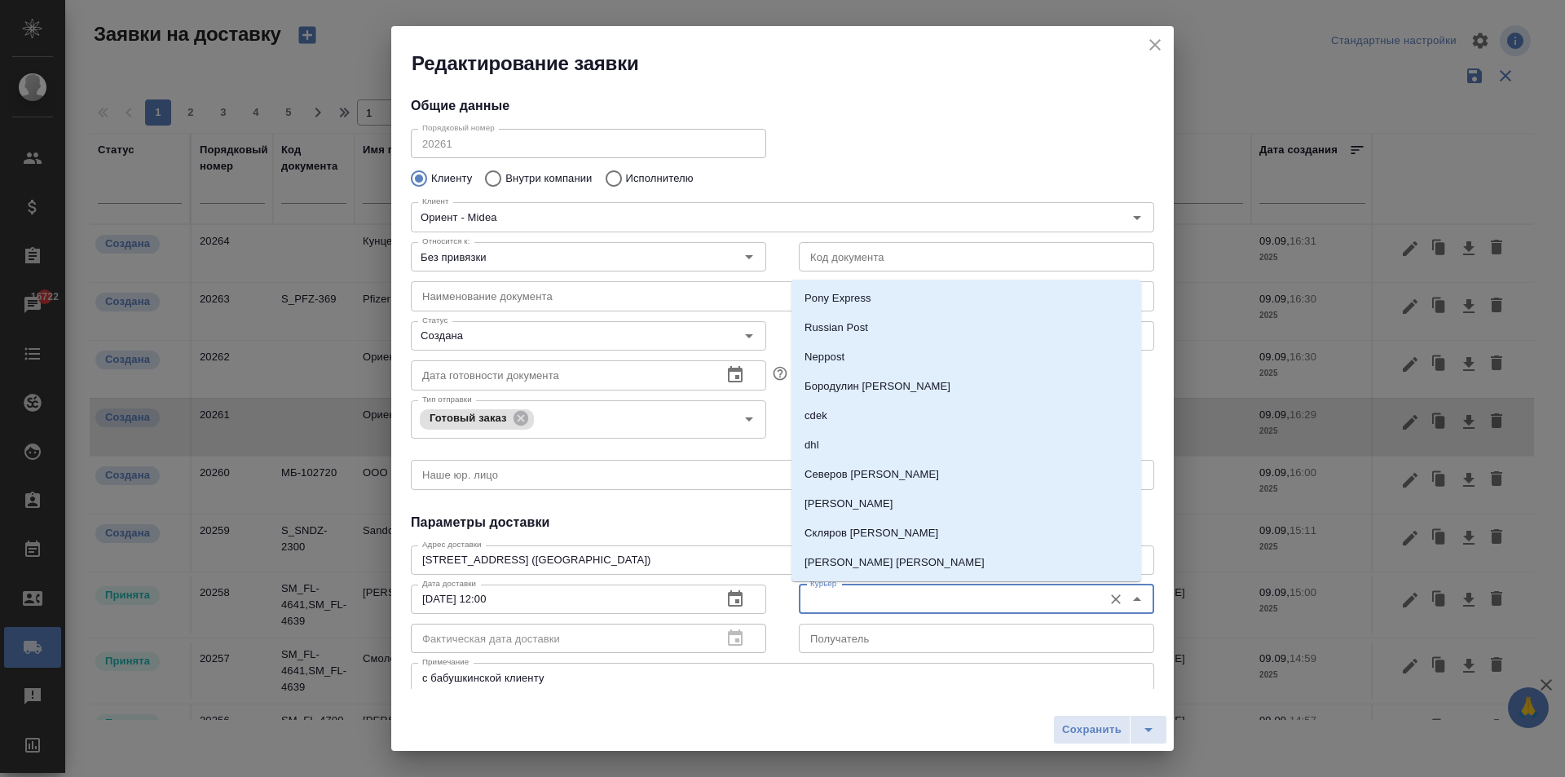
click at [825, 599] on input "Курьер" at bounding box center [949, 599] width 291 height 20
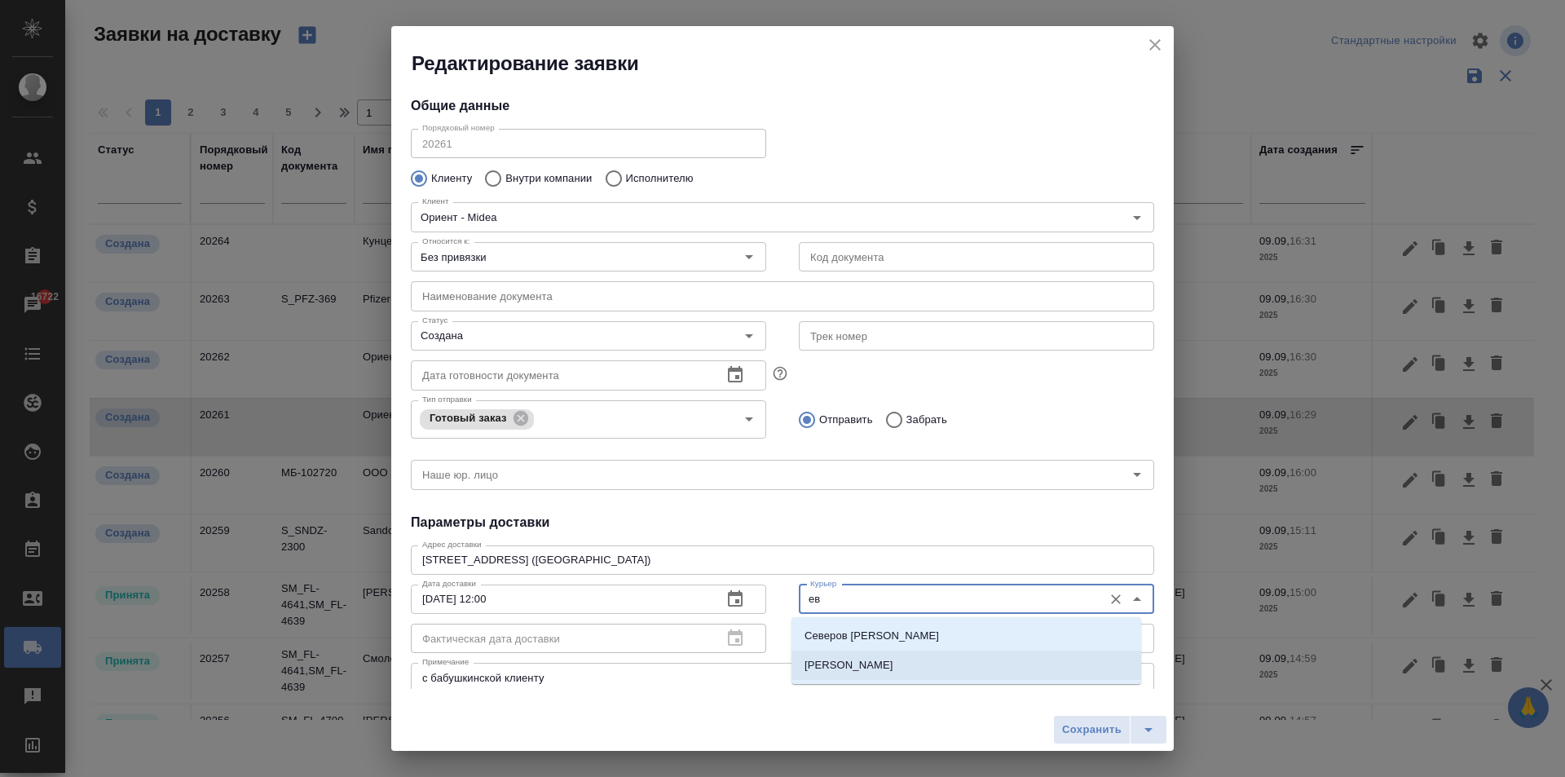
click at [848, 677] on li "[PERSON_NAME]" at bounding box center [966, 664] width 350 height 29
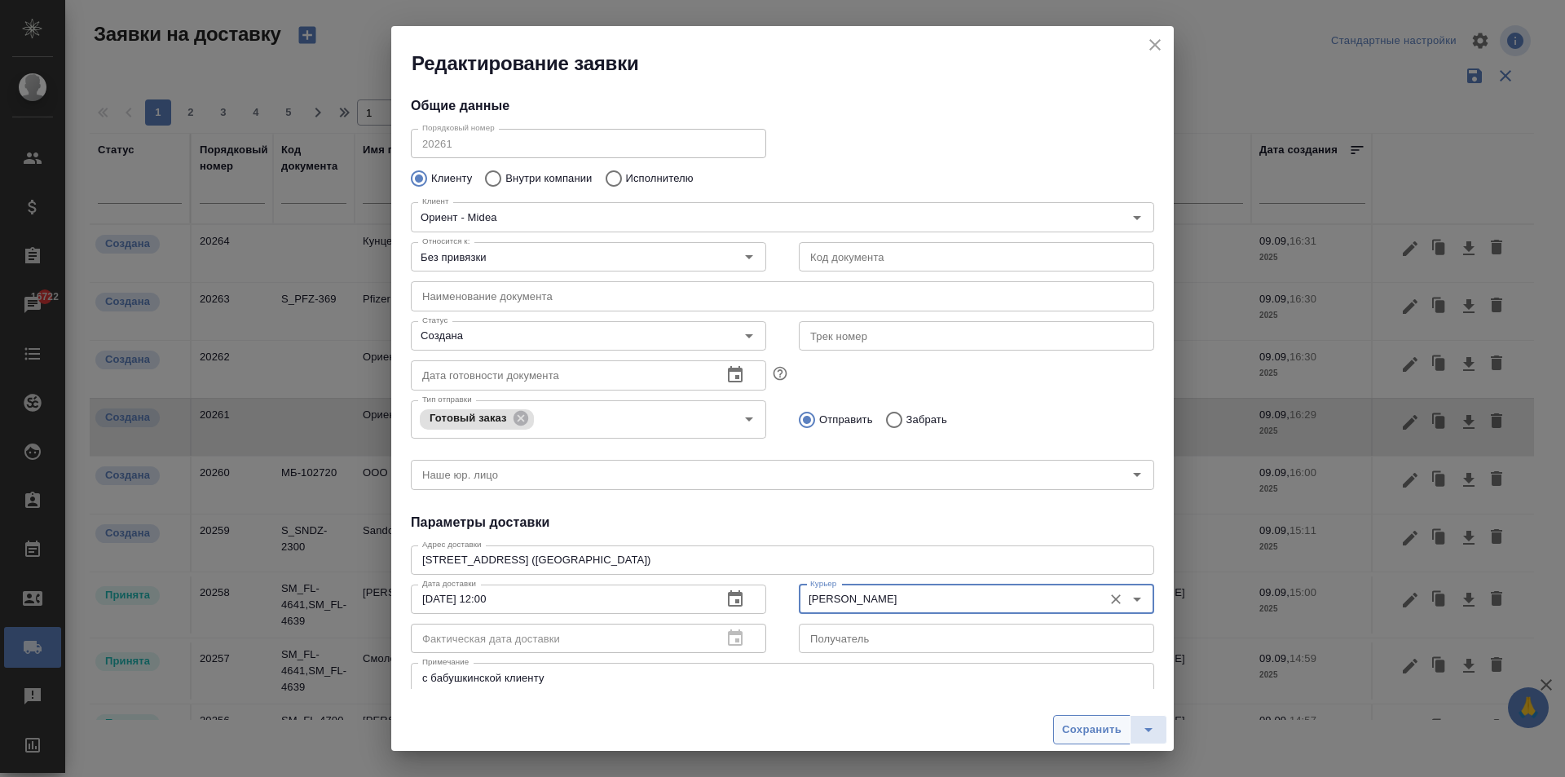
type input "[PERSON_NAME]"
click at [1083, 736] on span "Сохранить" at bounding box center [1091, 729] width 59 height 19
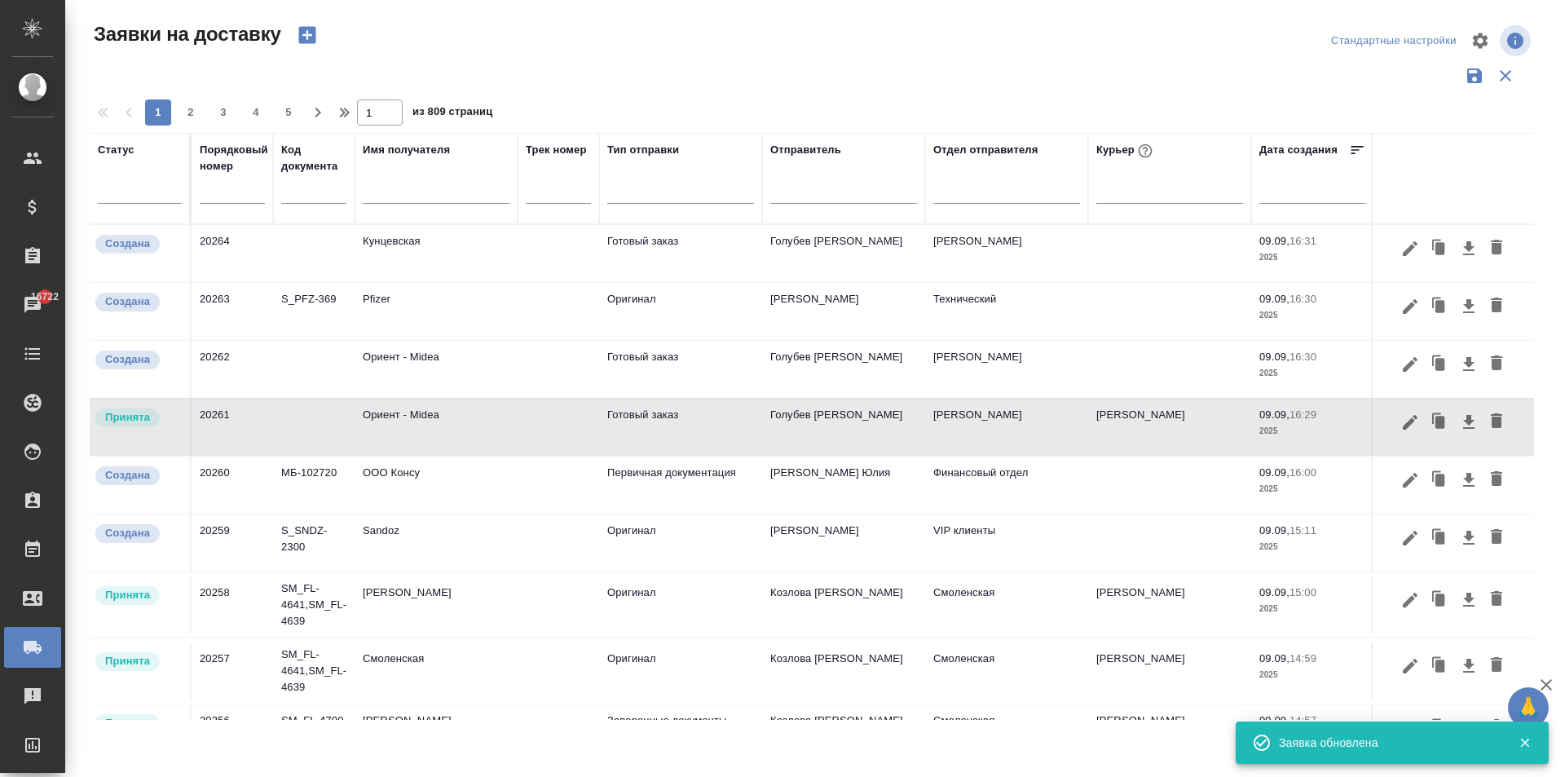
click at [432, 368] on td "Ориент - Midea" at bounding box center [436, 369] width 163 height 57
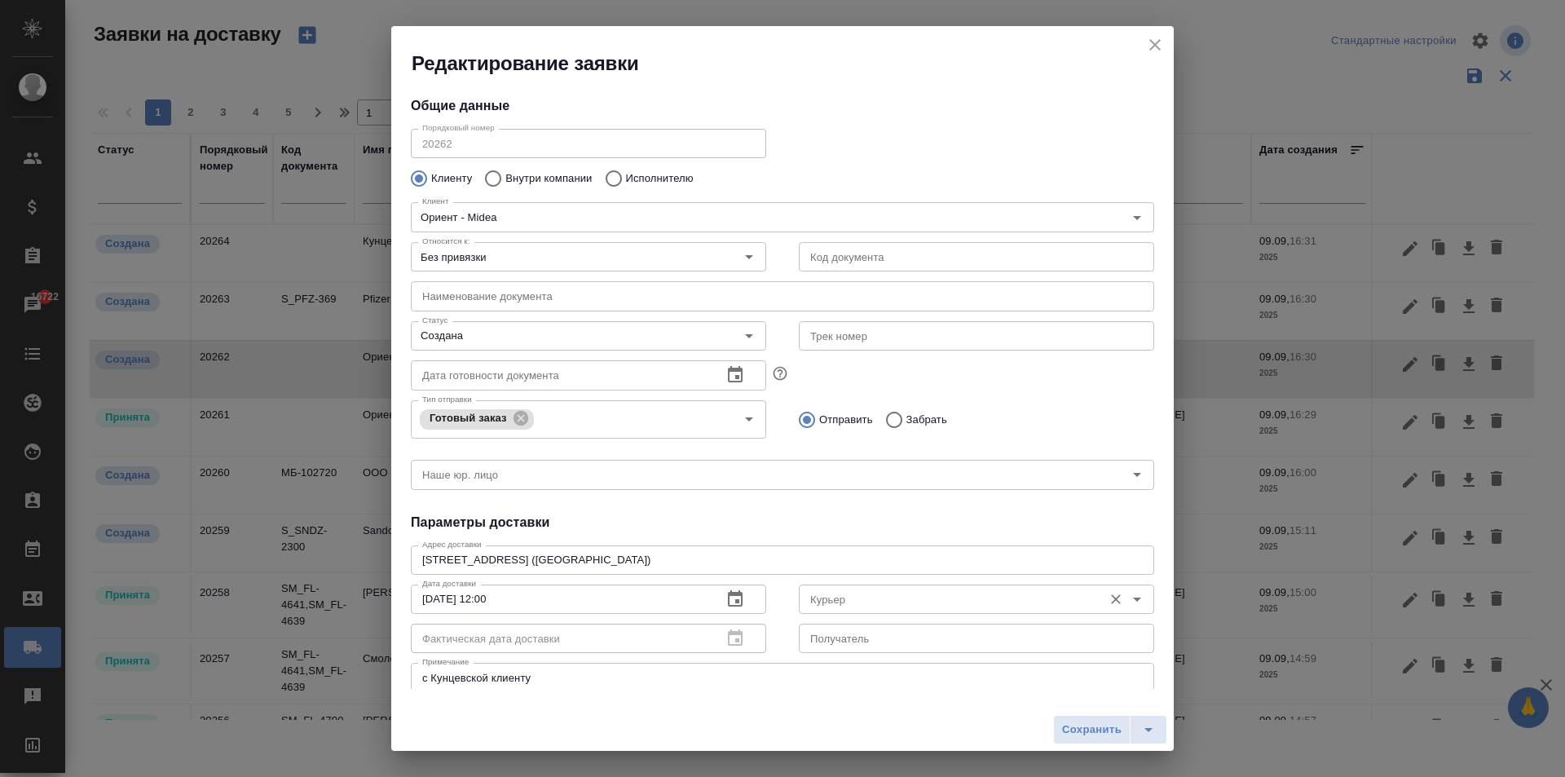
click at [828, 606] on input "Курьер" at bounding box center [949, 599] width 291 height 20
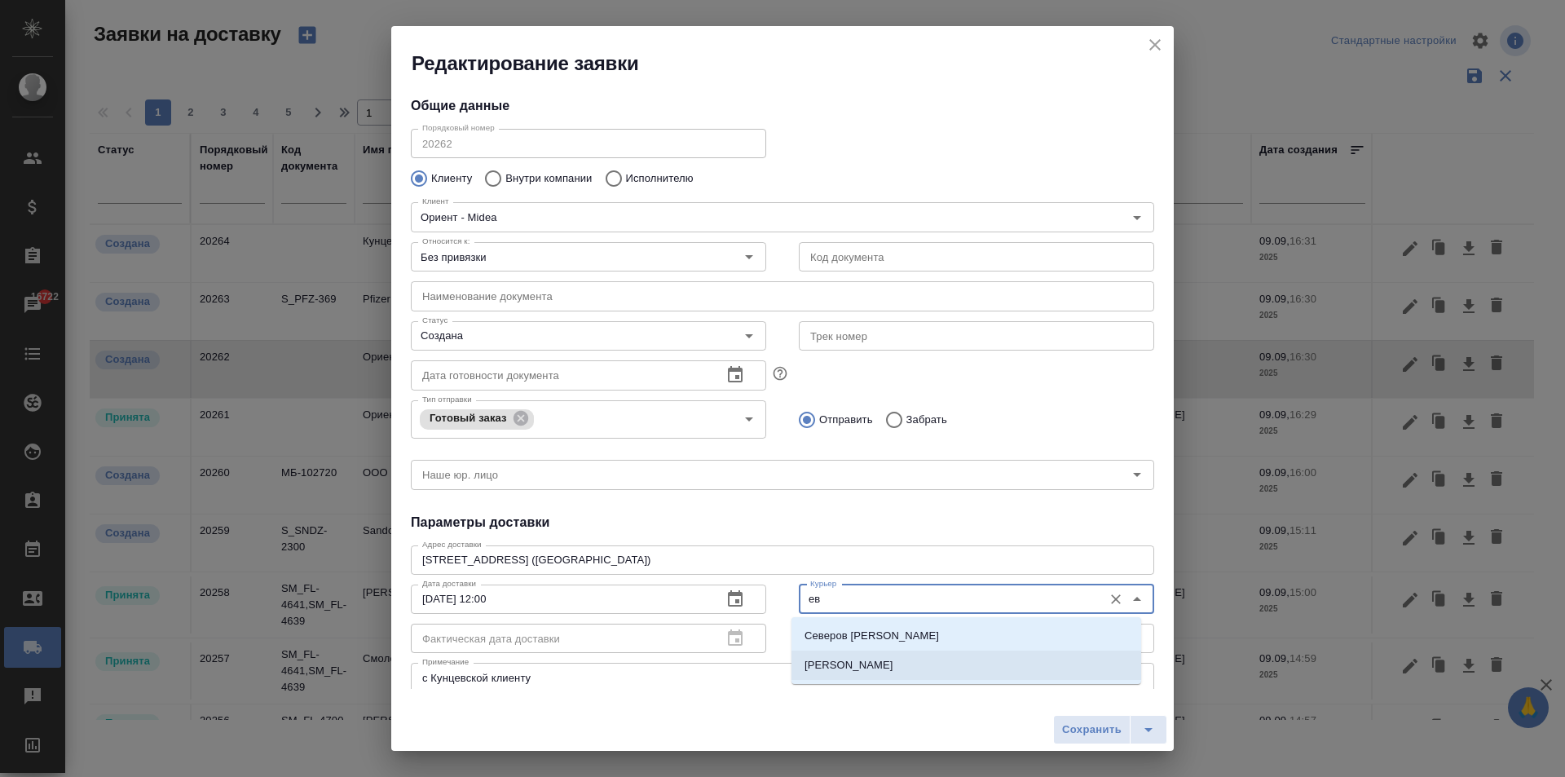
click at [901, 676] on li "[PERSON_NAME]" at bounding box center [966, 664] width 350 height 29
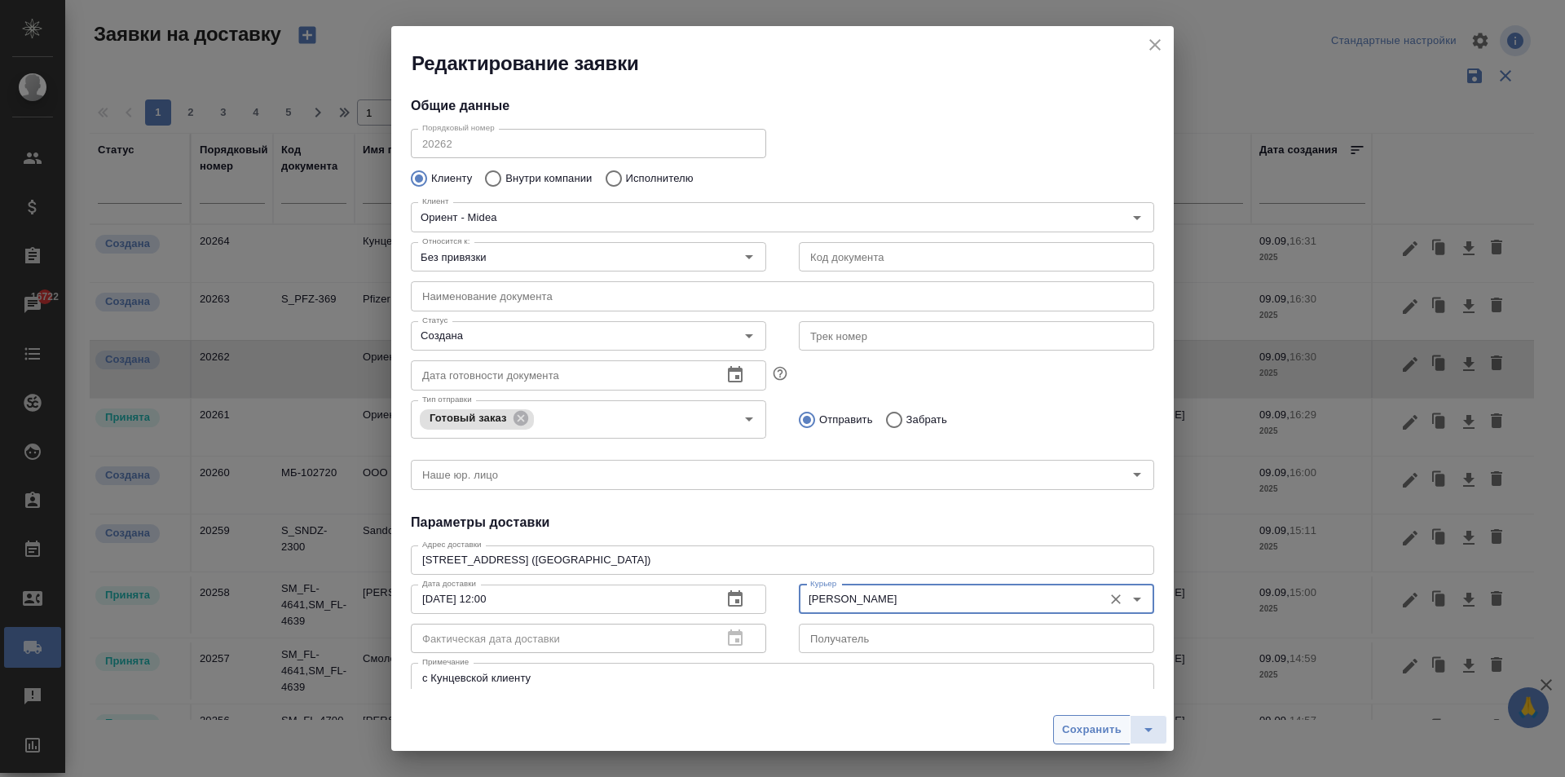
type input "[PERSON_NAME]"
click at [1067, 727] on span "Сохранить" at bounding box center [1091, 729] width 59 height 19
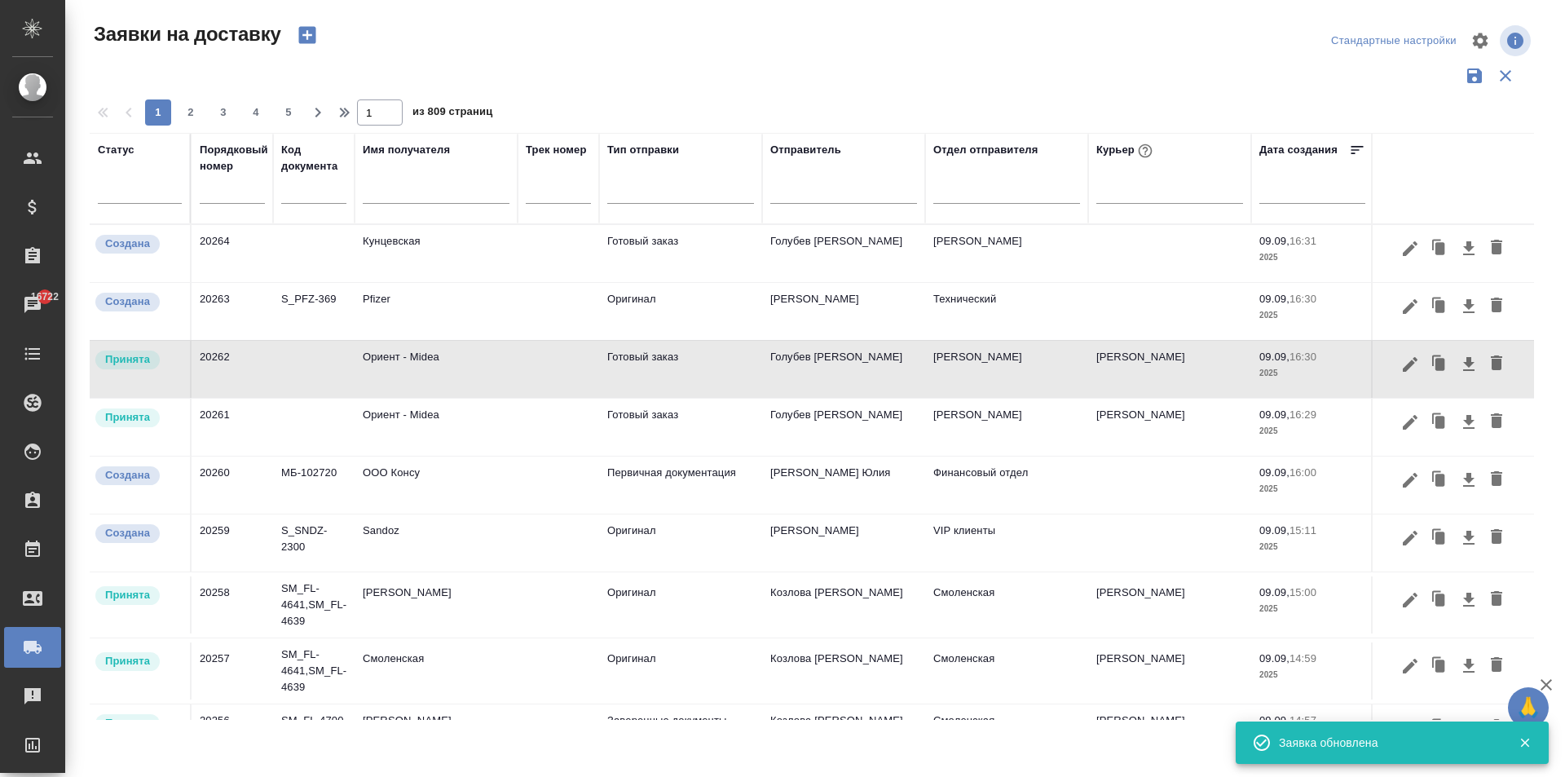
click at [513, 252] on td "Кунцевская" at bounding box center [436, 253] width 163 height 57
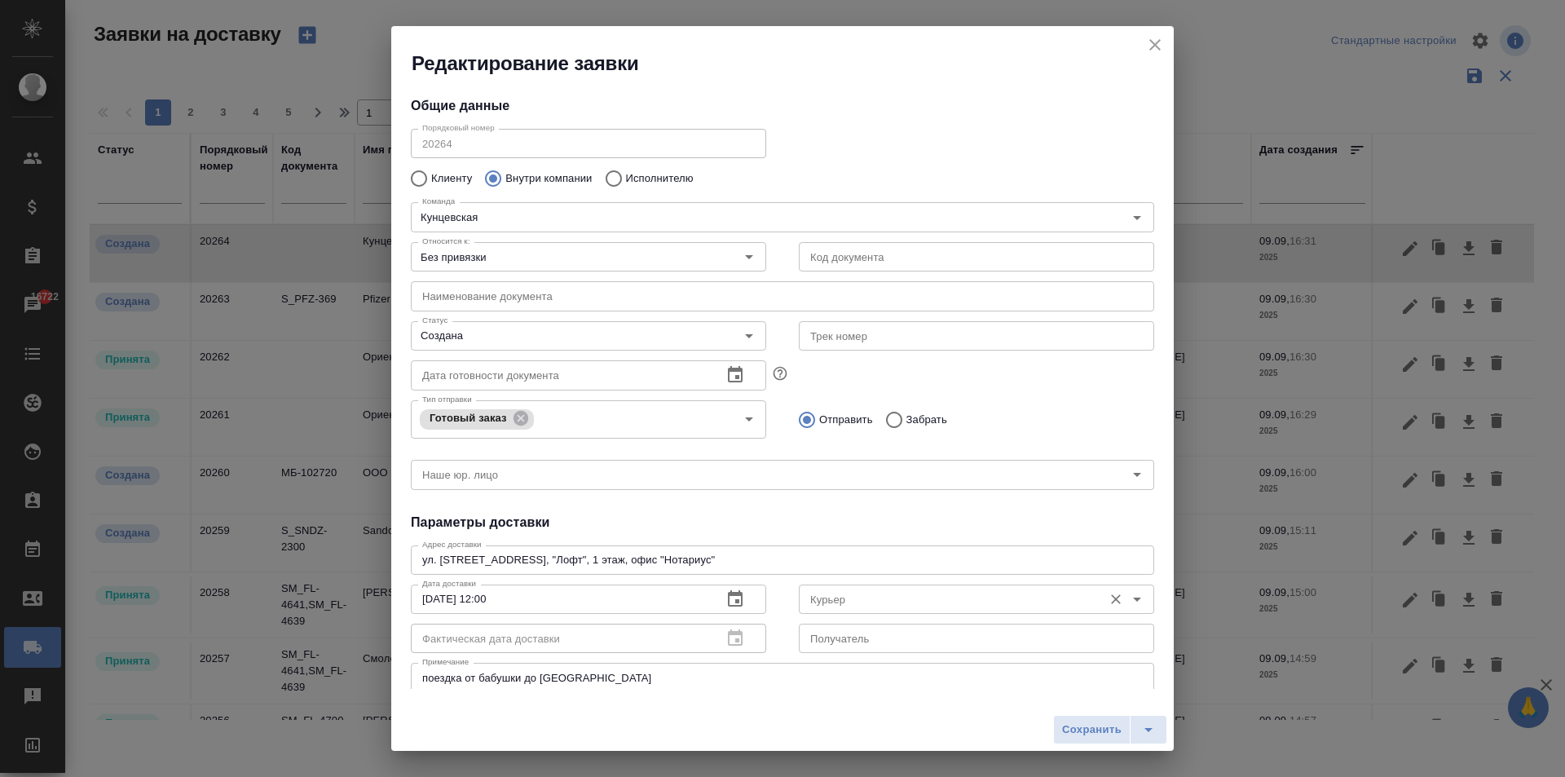
click at [861, 585] on div "Курьер" at bounding box center [976, 598] width 355 height 29
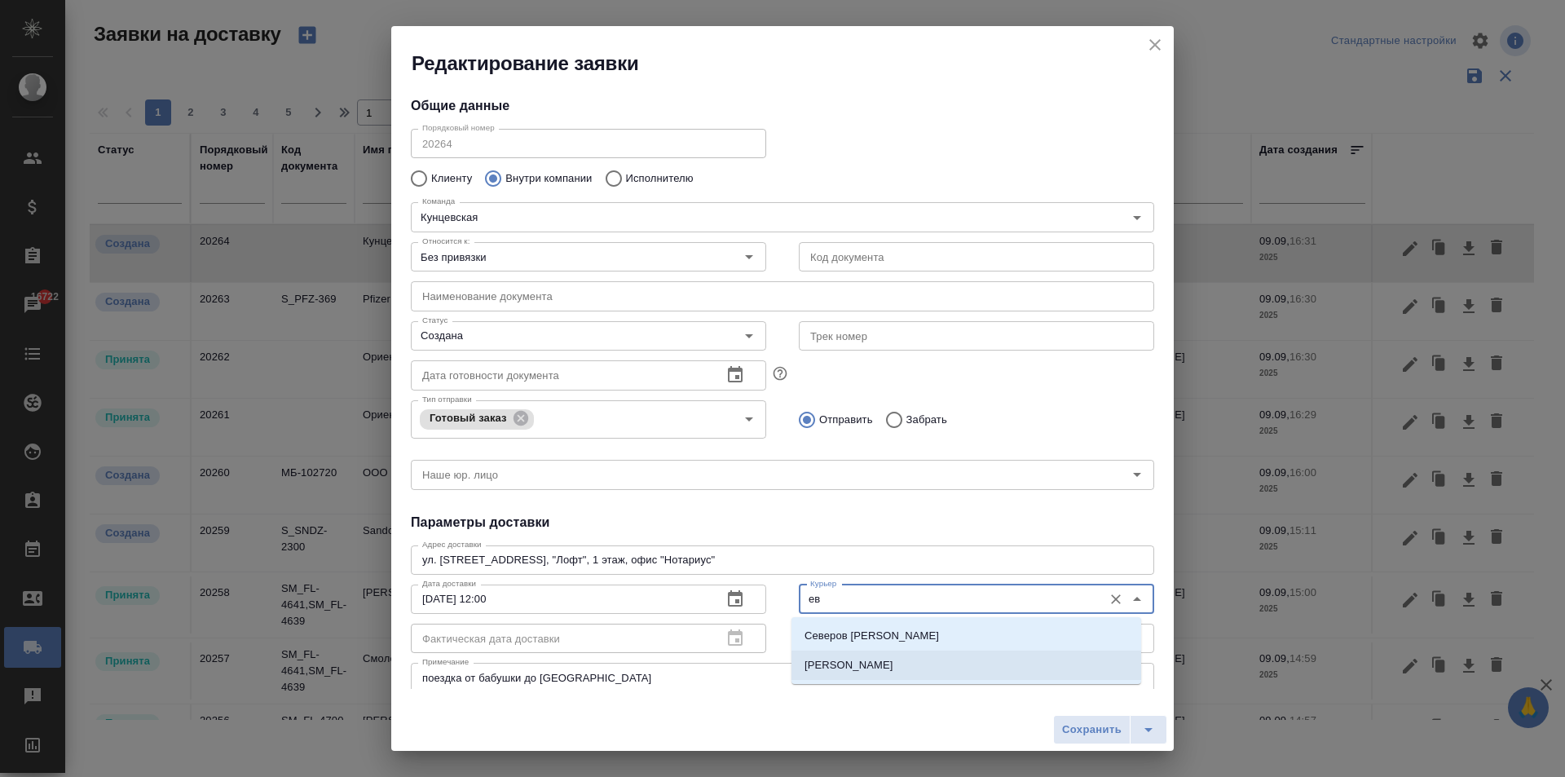
click at [866, 669] on p "[PERSON_NAME]" at bounding box center [848, 665] width 89 height 16
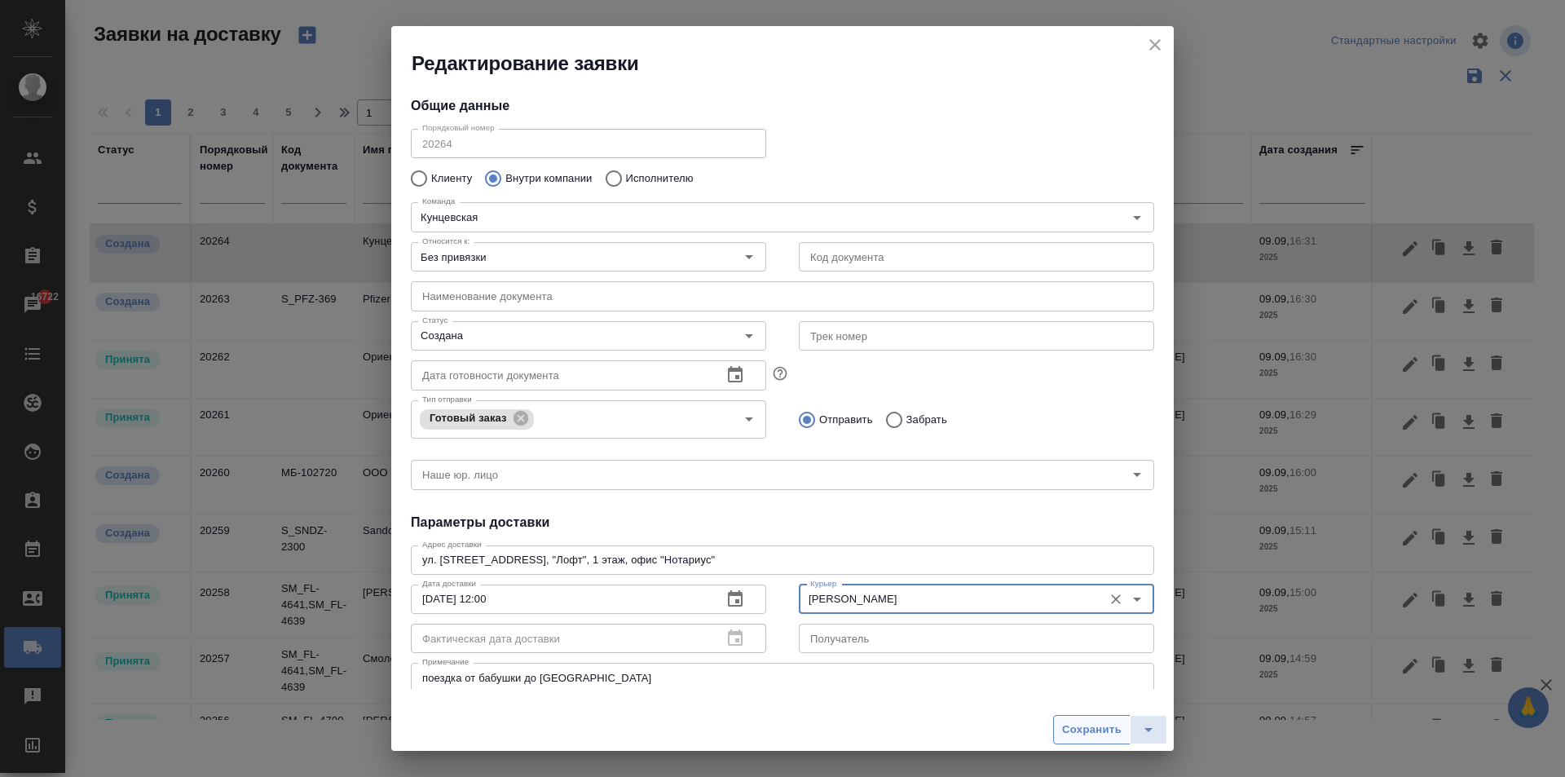
type input "[PERSON_NAME]"
click at [1078, 734] on span "Сохранить" at bounding box center [1091, 729] width 59 height 19
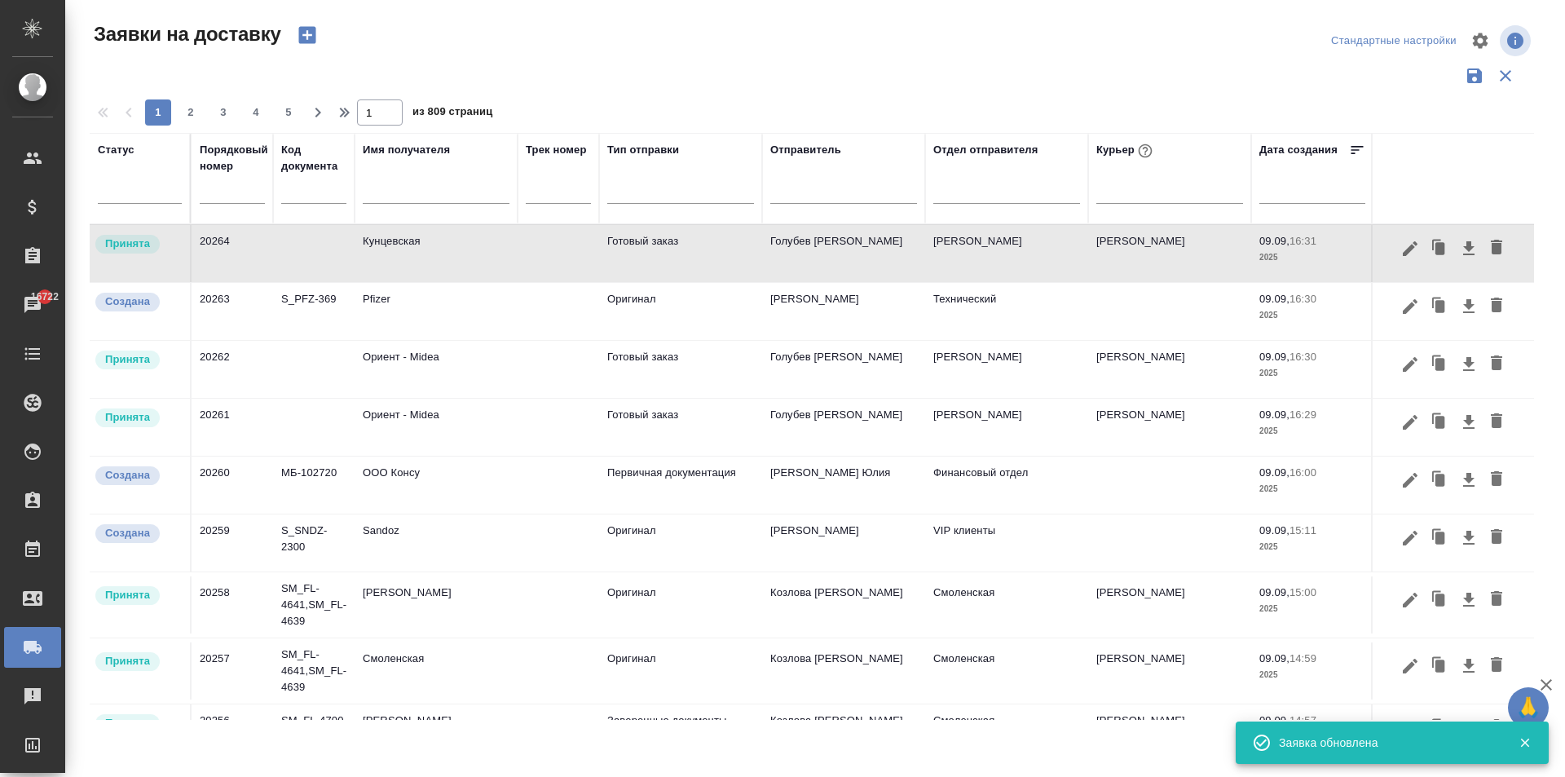
click at [941, 369] on td "[PERSON_NAME]" at bounding box center [1006, 369] width 163 height 57
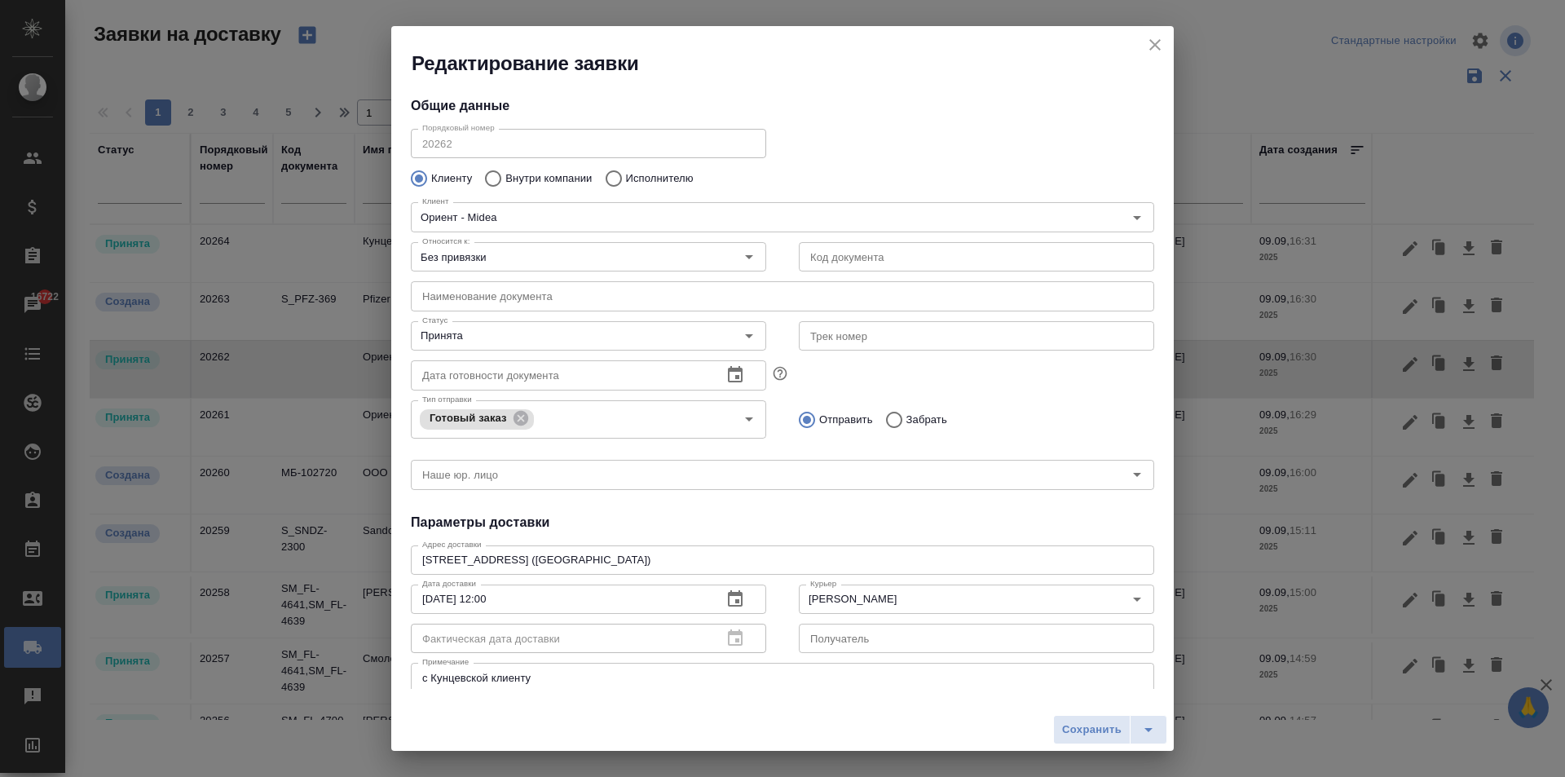
scroll to position [177, 0]
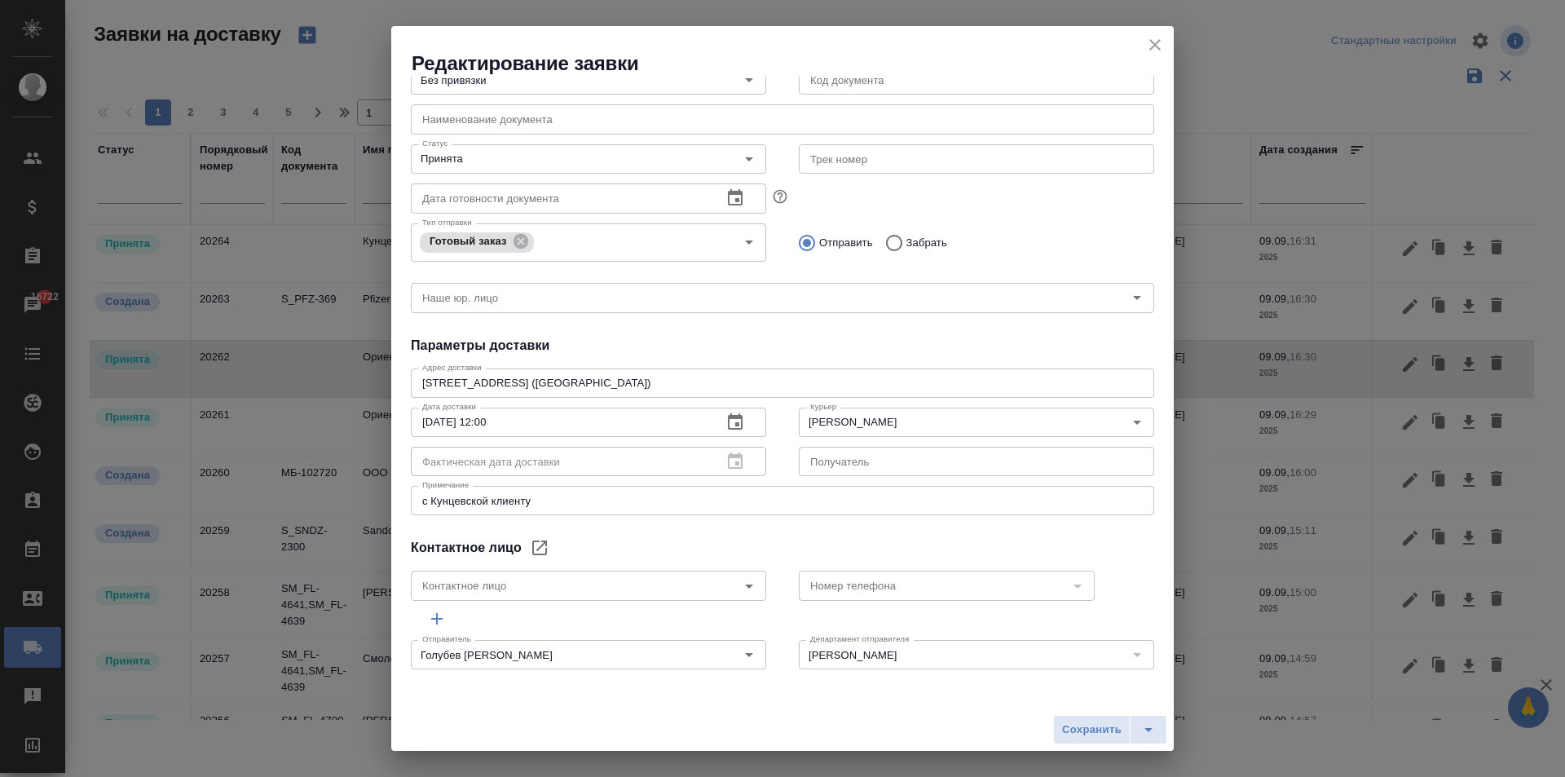
click at [1158, 46] on icon "close" at bounding box center [1155, 45] width 20 height 20
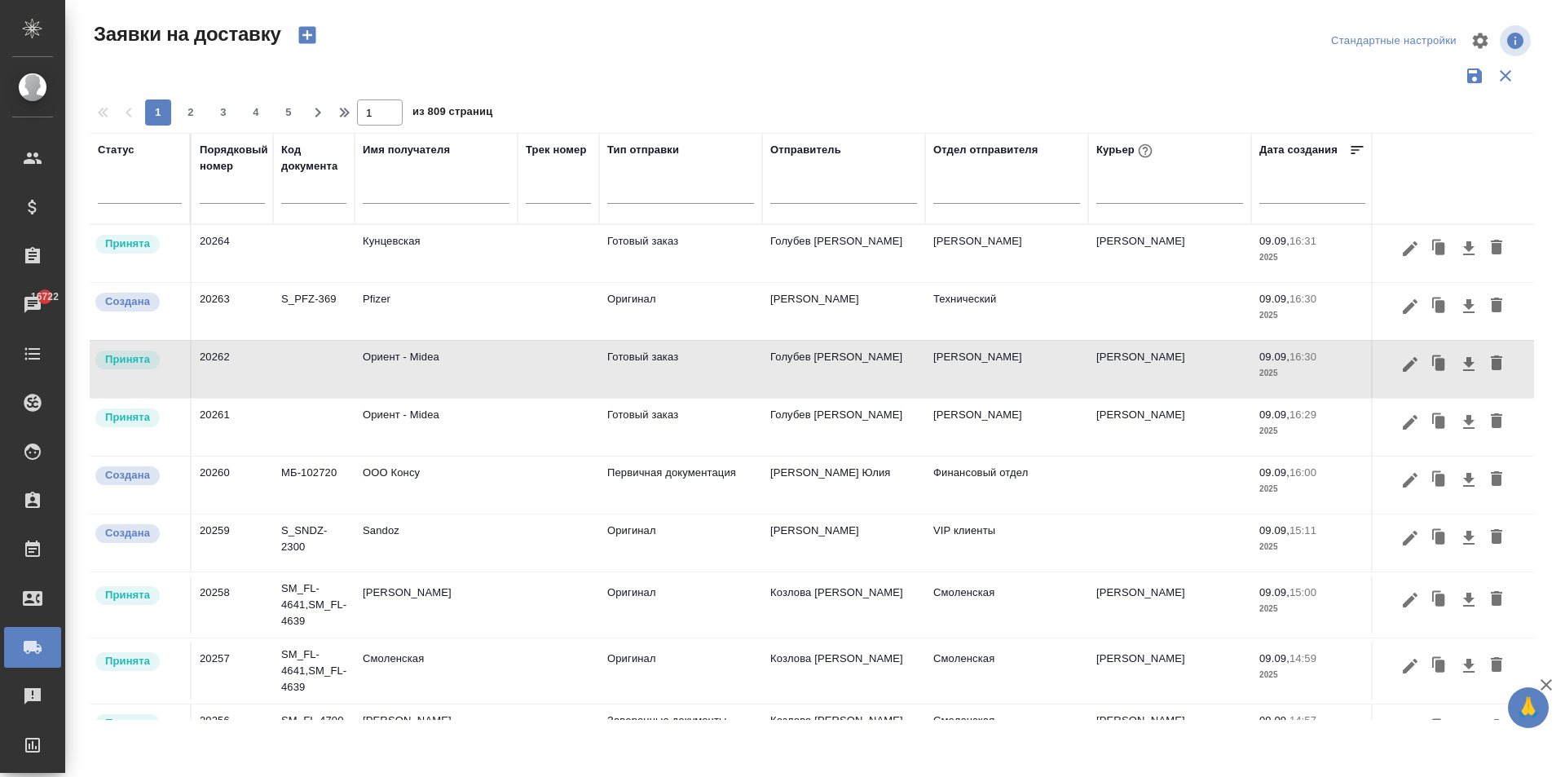
click at [457, 421] on td "Ориент - Midea" at bounding box center [436, 427] width 163 height 57
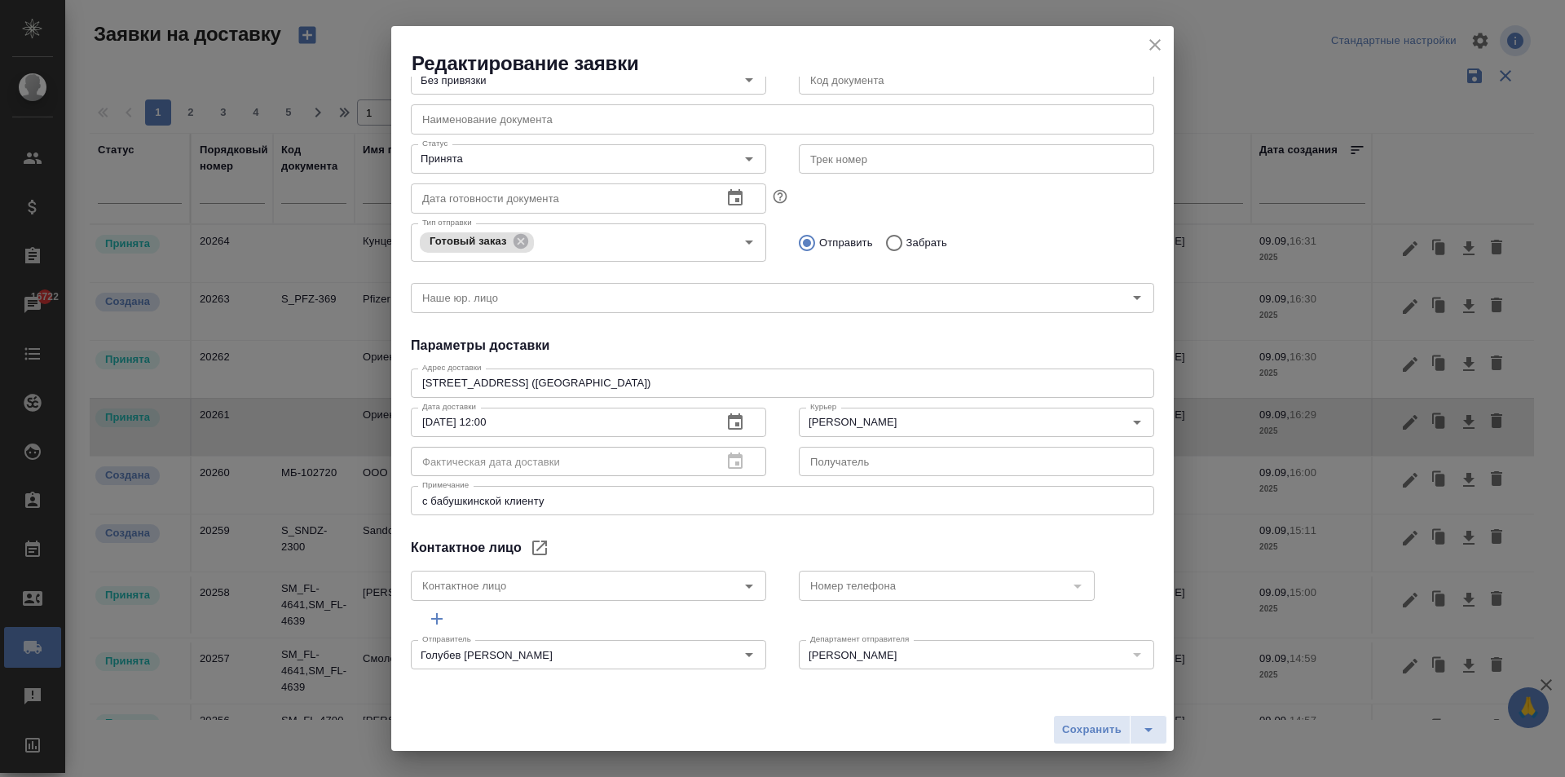
click at [1154, 41] on icon "close" at bounding box center [1155, 45] width 20 height 20
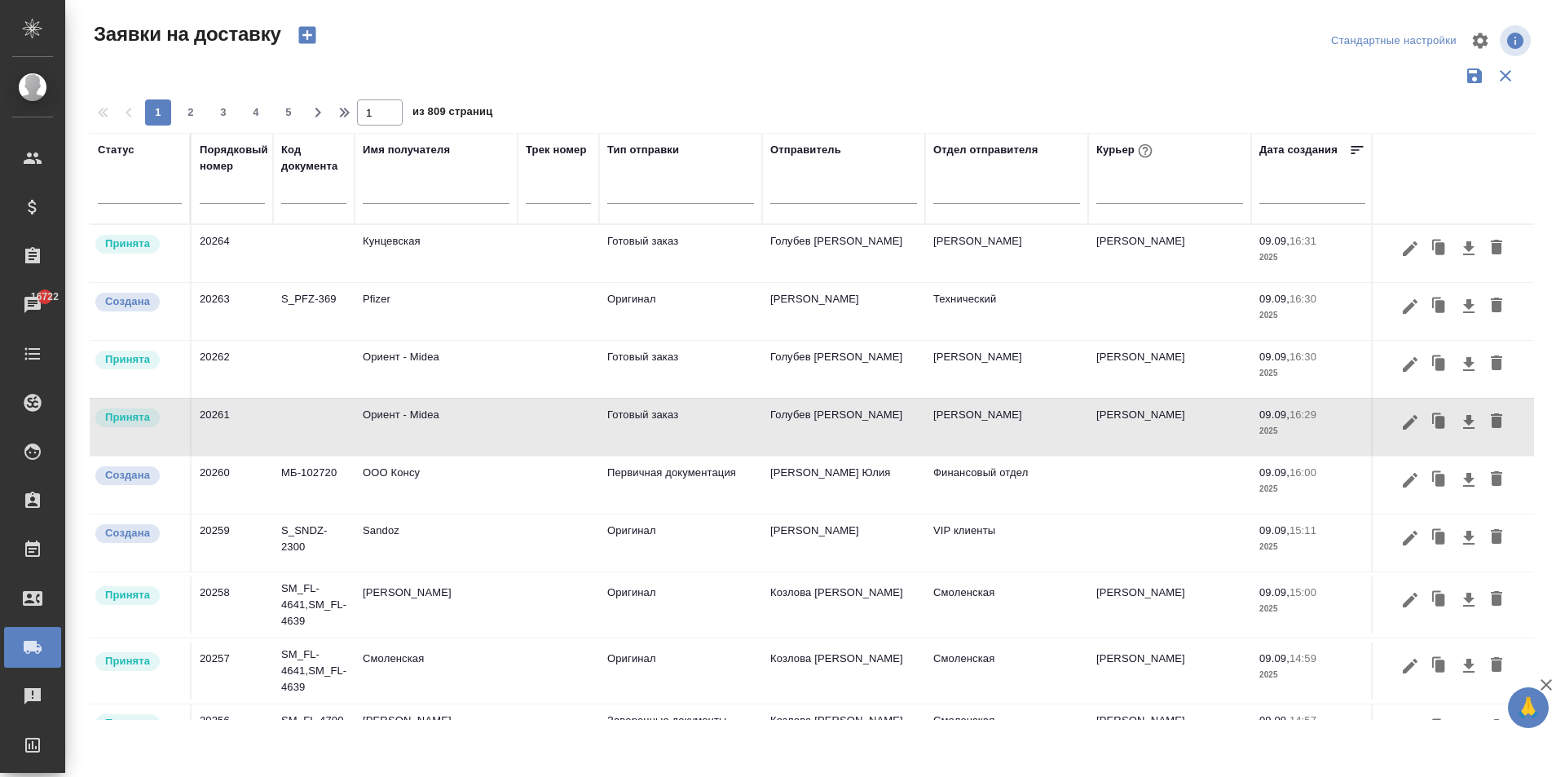
click at [476, 426] on td "Ориент - Midea" at bounding box center [436, 427] width 163 height 57
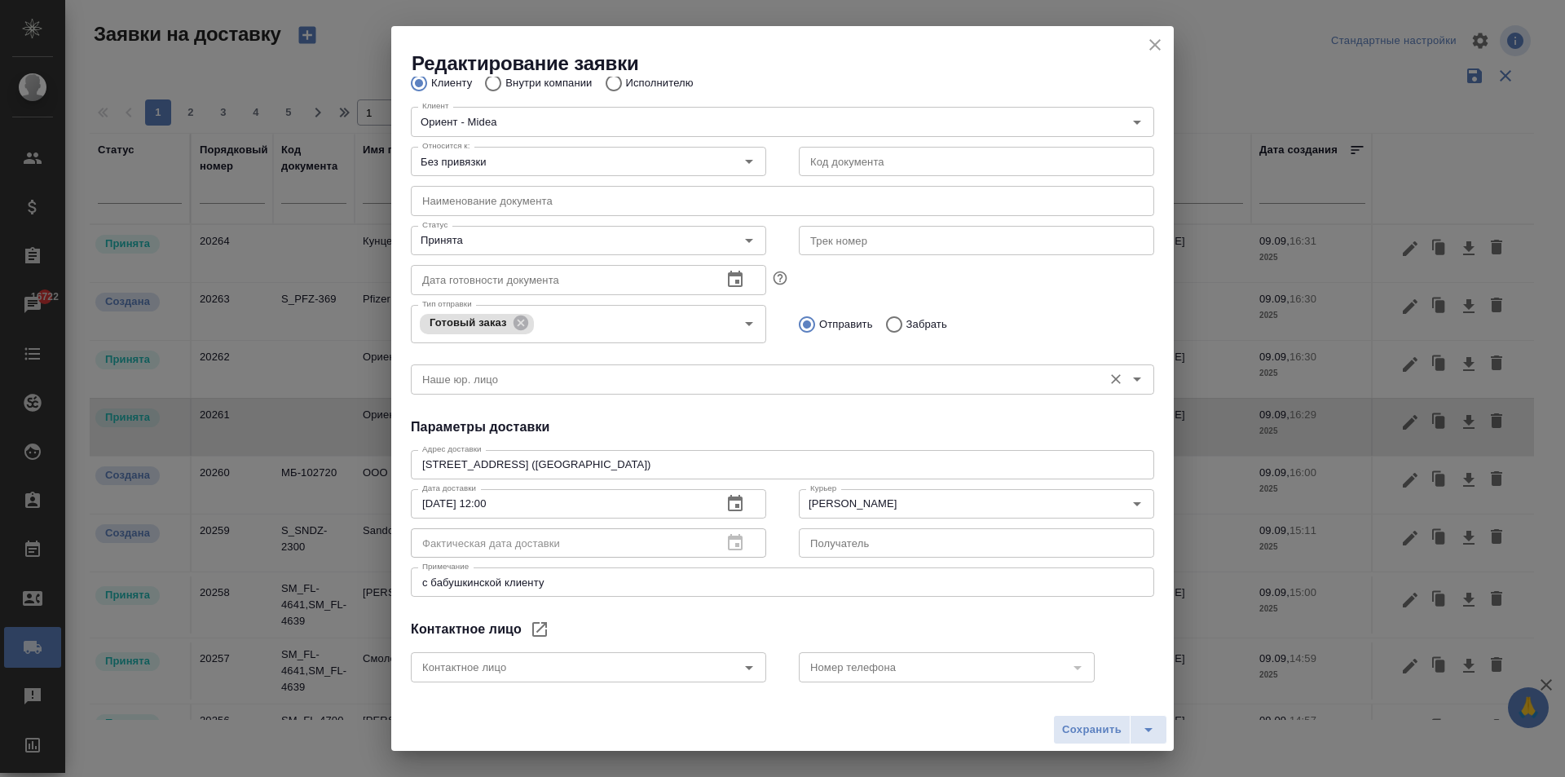
scroll to position [0, 0]
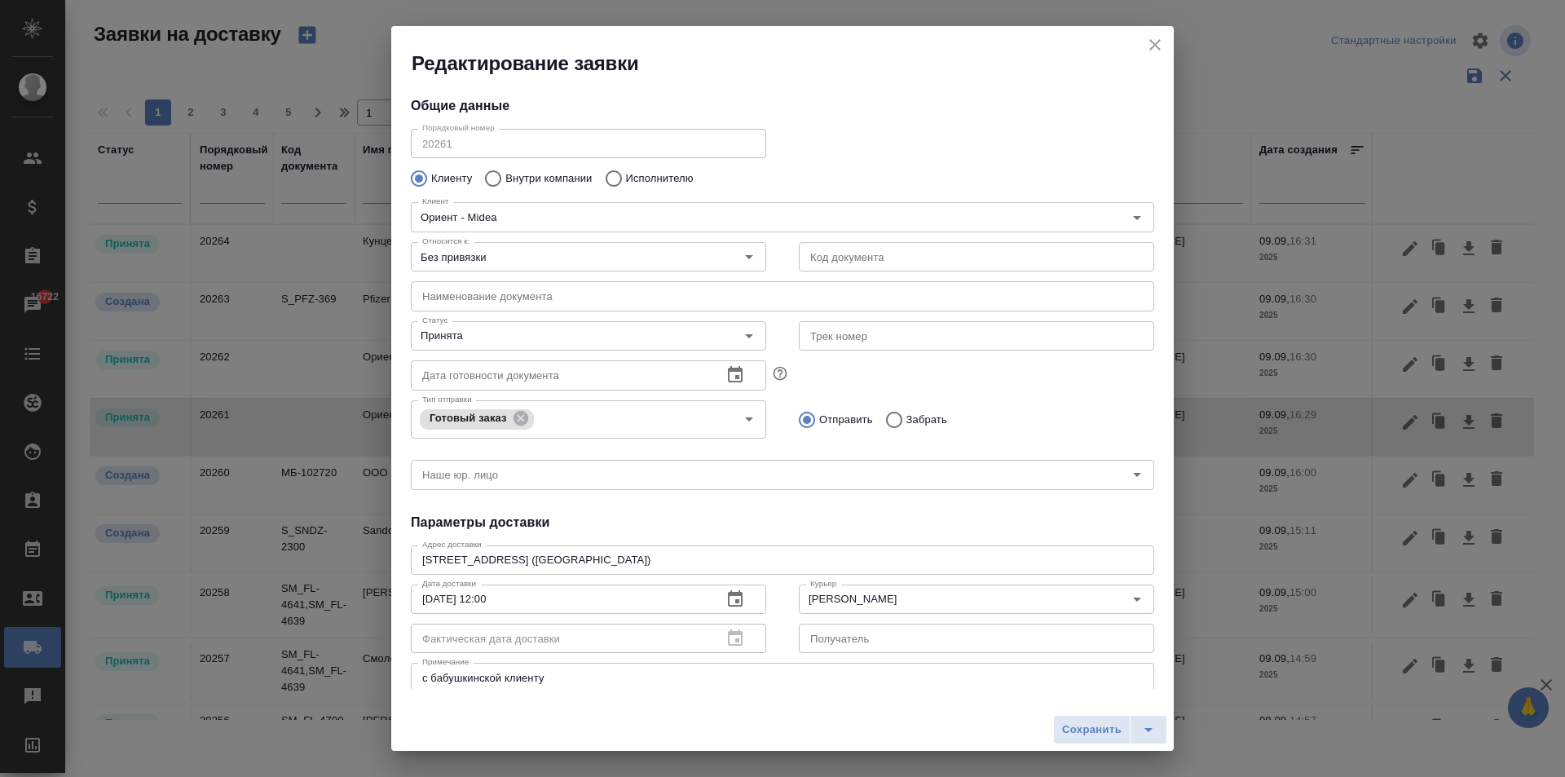
click at [1151, 43] on icon "close" at bounding box center [1155, 45] width 20 height 20
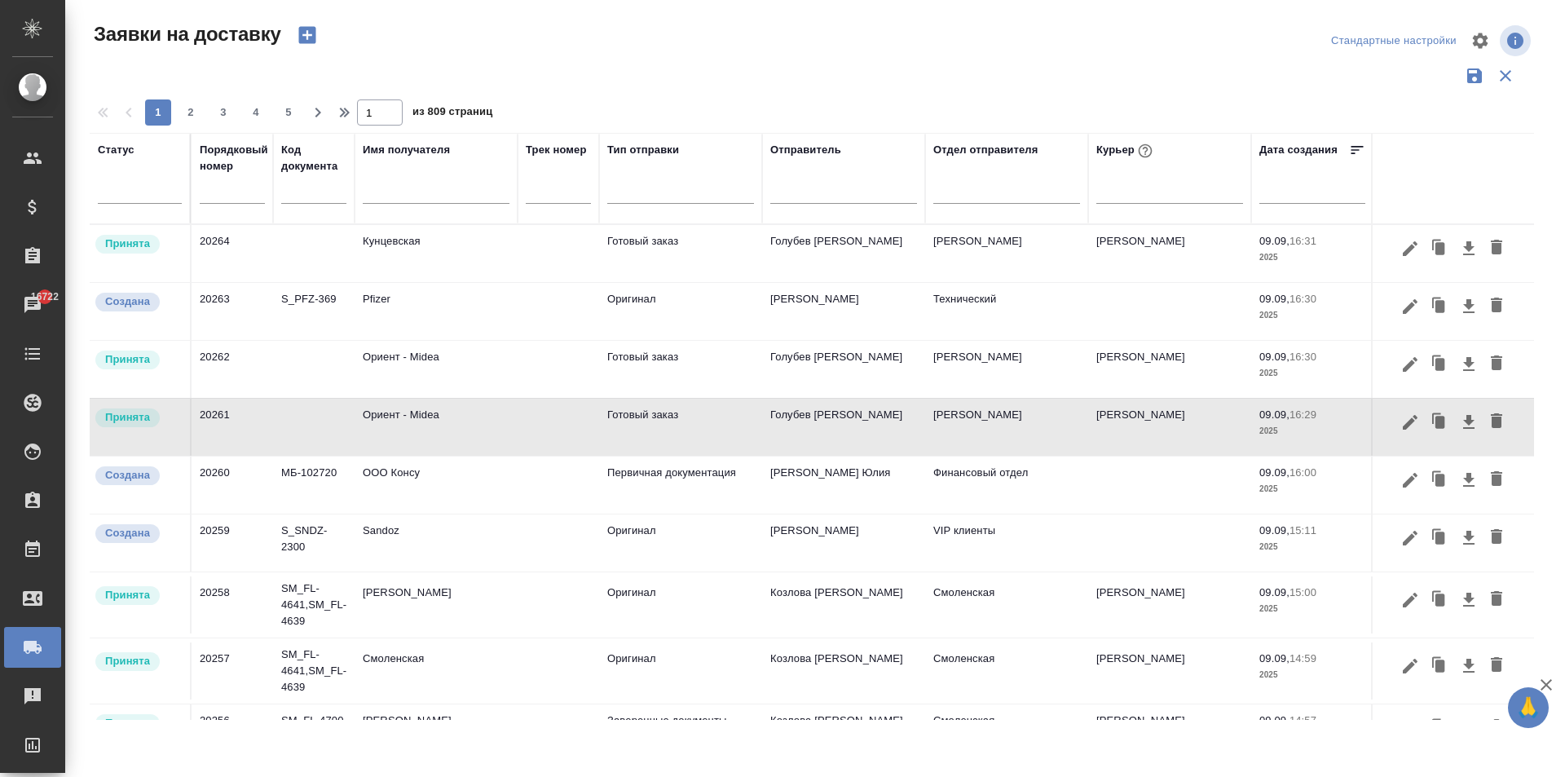
click at [444, 363] on td "Ориент - Midea" at bounding box center [436, 369] width 163 height 57
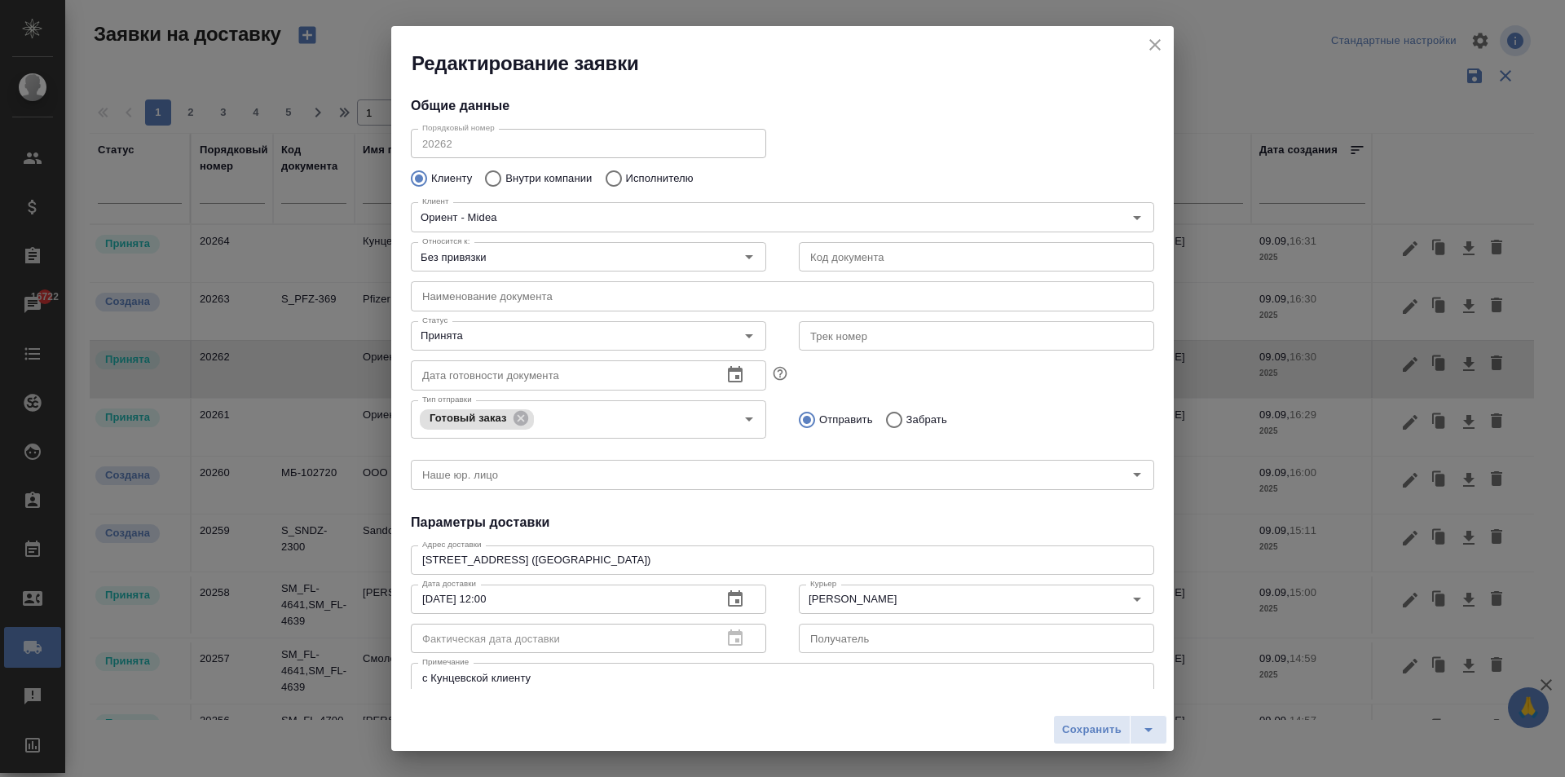
click at [1144, 45] on button "close" at bounding box center [1155, 45] width 24 height 24
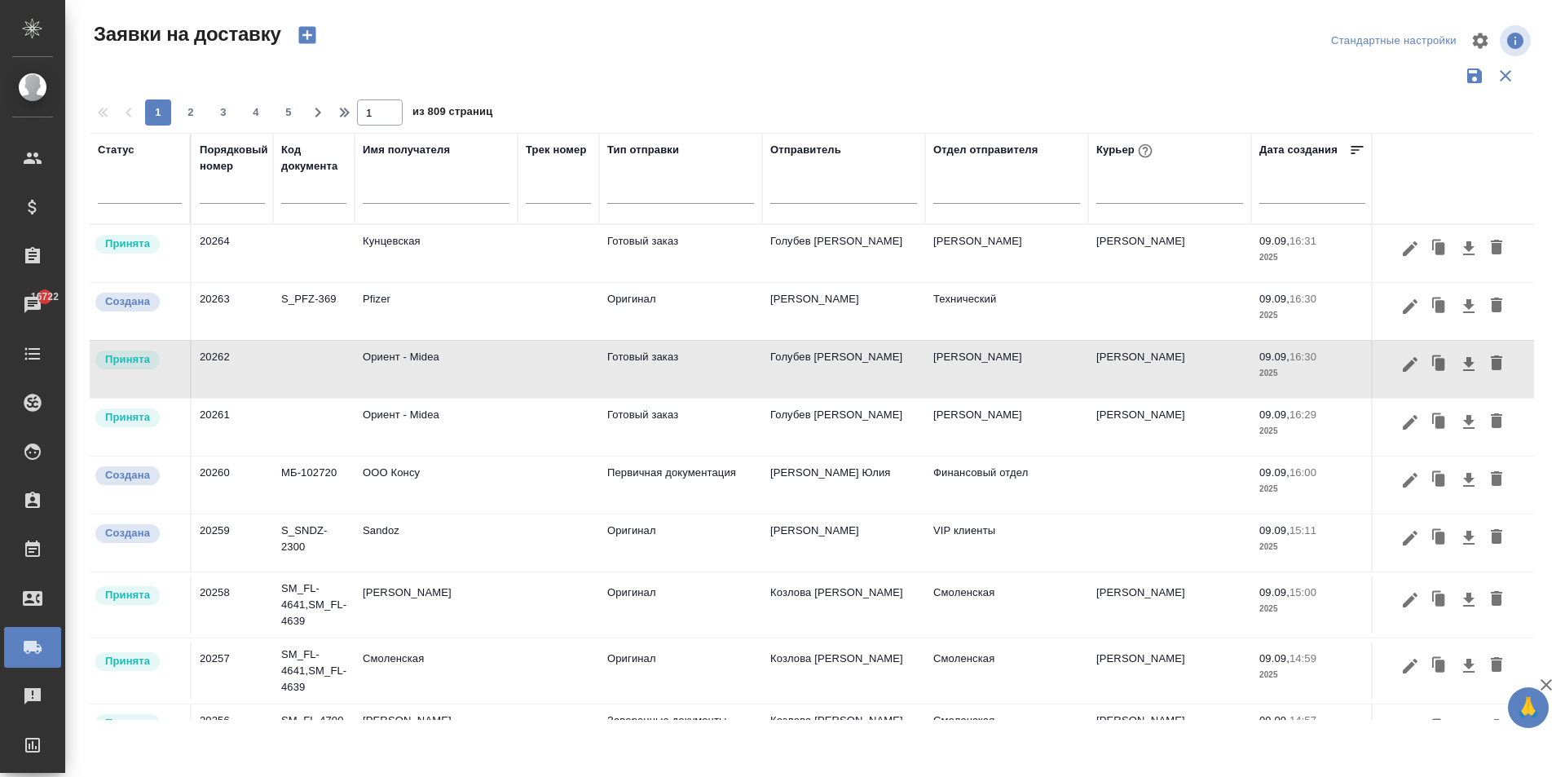
click at [1084, 376] on td "[PERSON_NAME]" at bounding box center [1006, 369] width 163 height 57
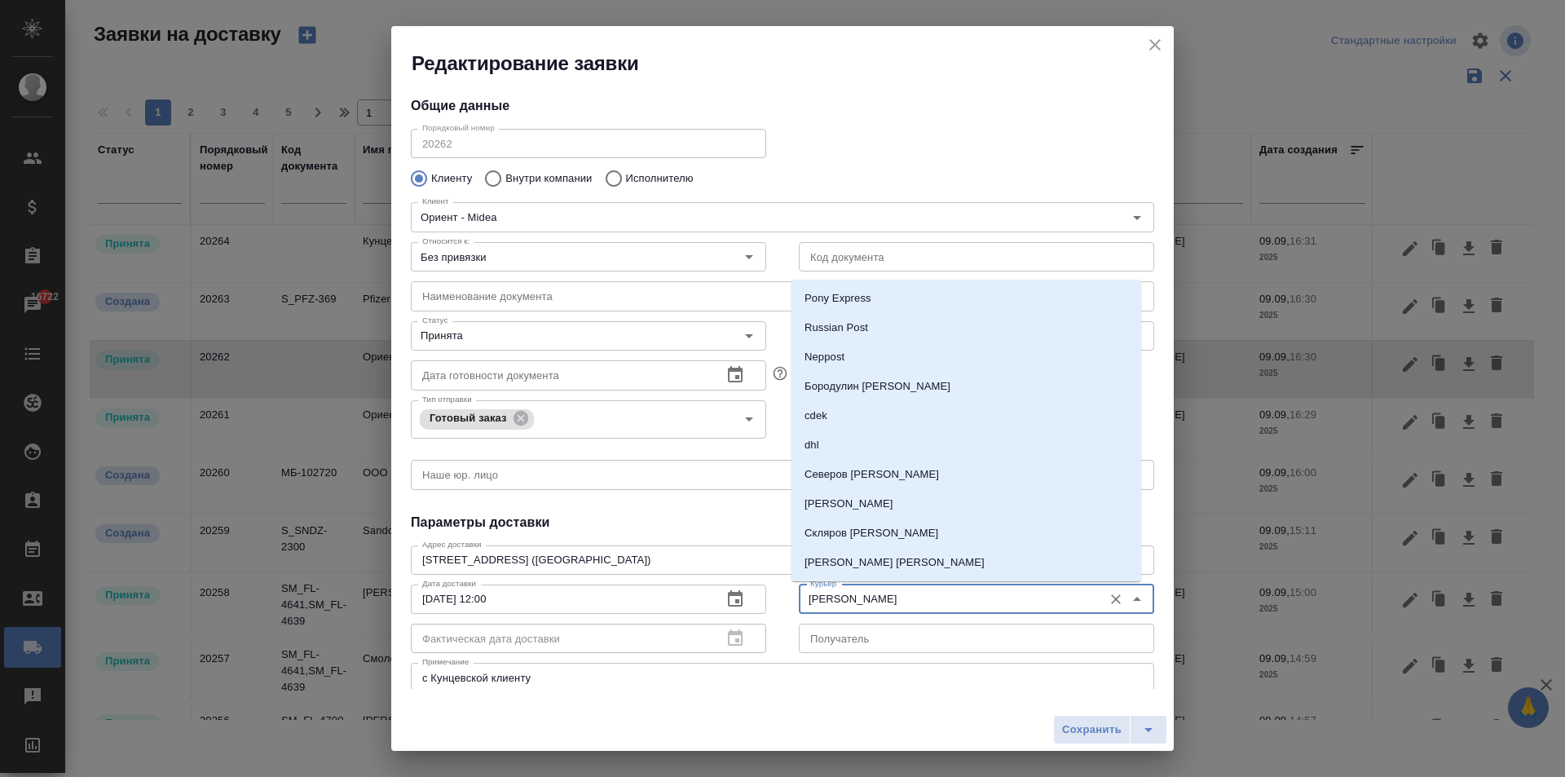
drag, startPoint x: 901, startPoint y: 603, endPoint x: 783, endPoint y: 607, distance: 118.2
click at [783, 607] on div "Курьер Иванова Евгения Курьер Получатель Получатель" at bounding box center [976, 617] width 388 height 112
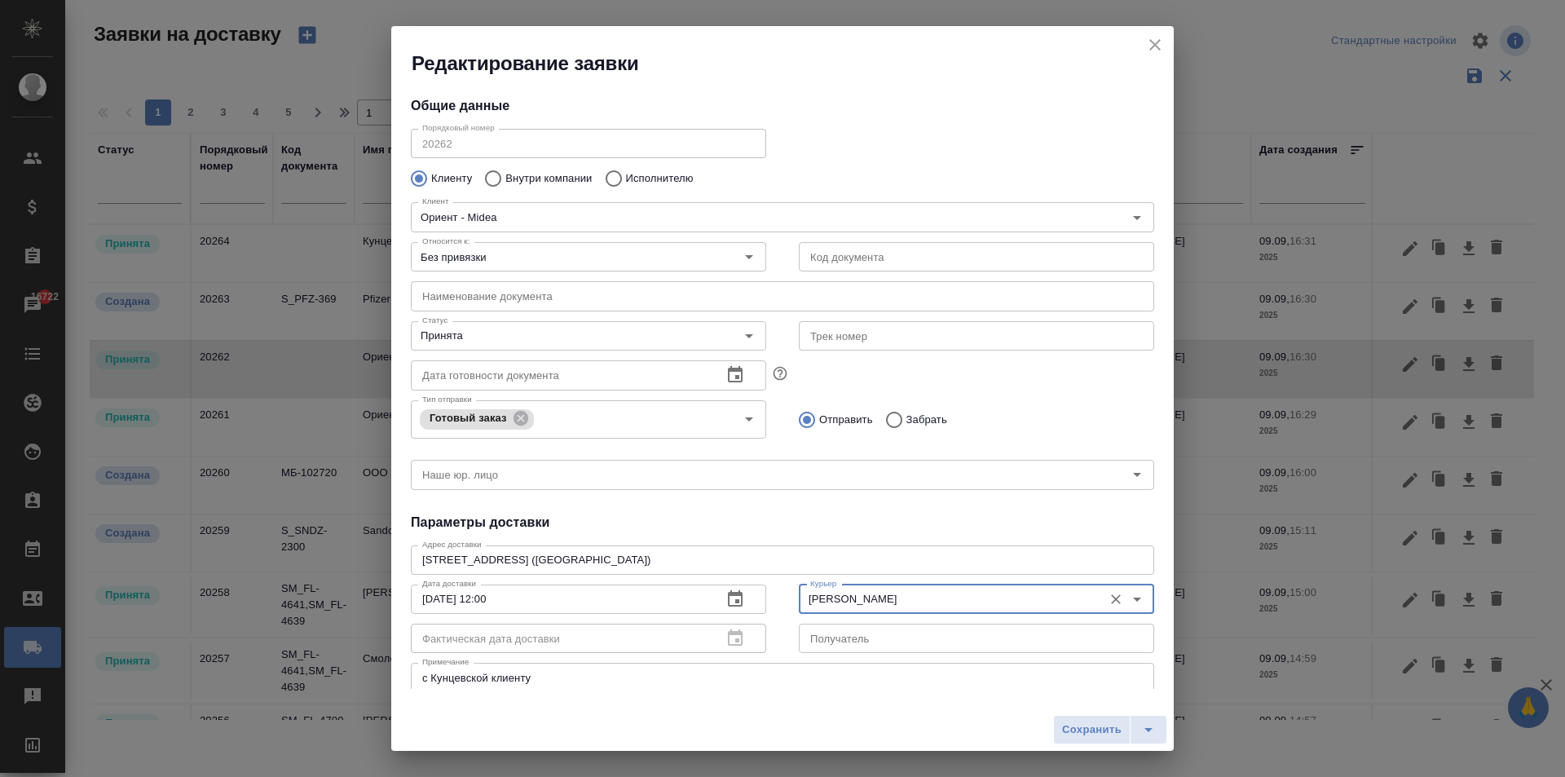
click at [1152, 42] on icon "close" at bounding box center [1154, 44] width 11 height 11
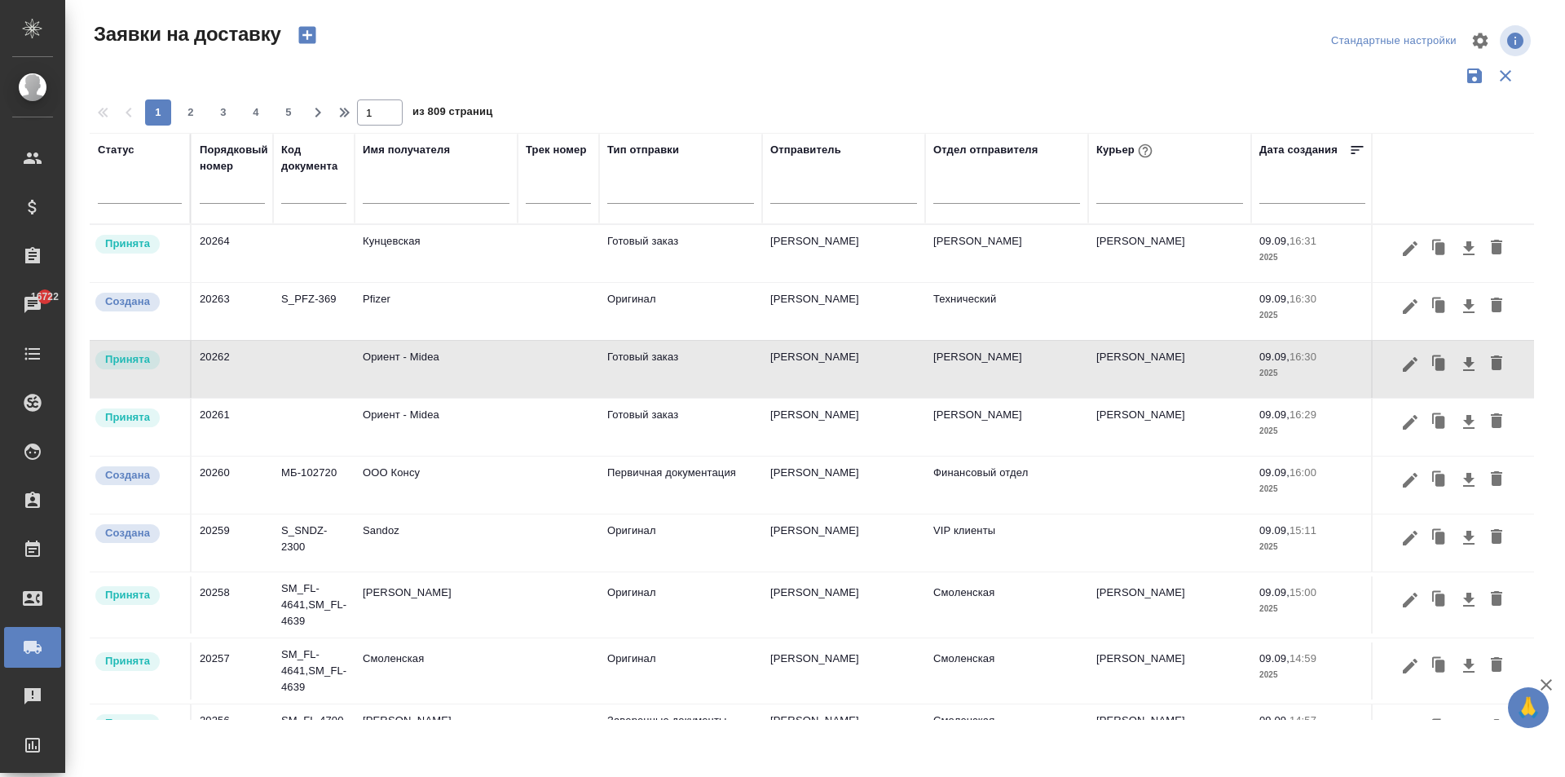
click at [407, 377] on td "Ориент - Midea" at bounding box center [436, 369] width 163 height 57
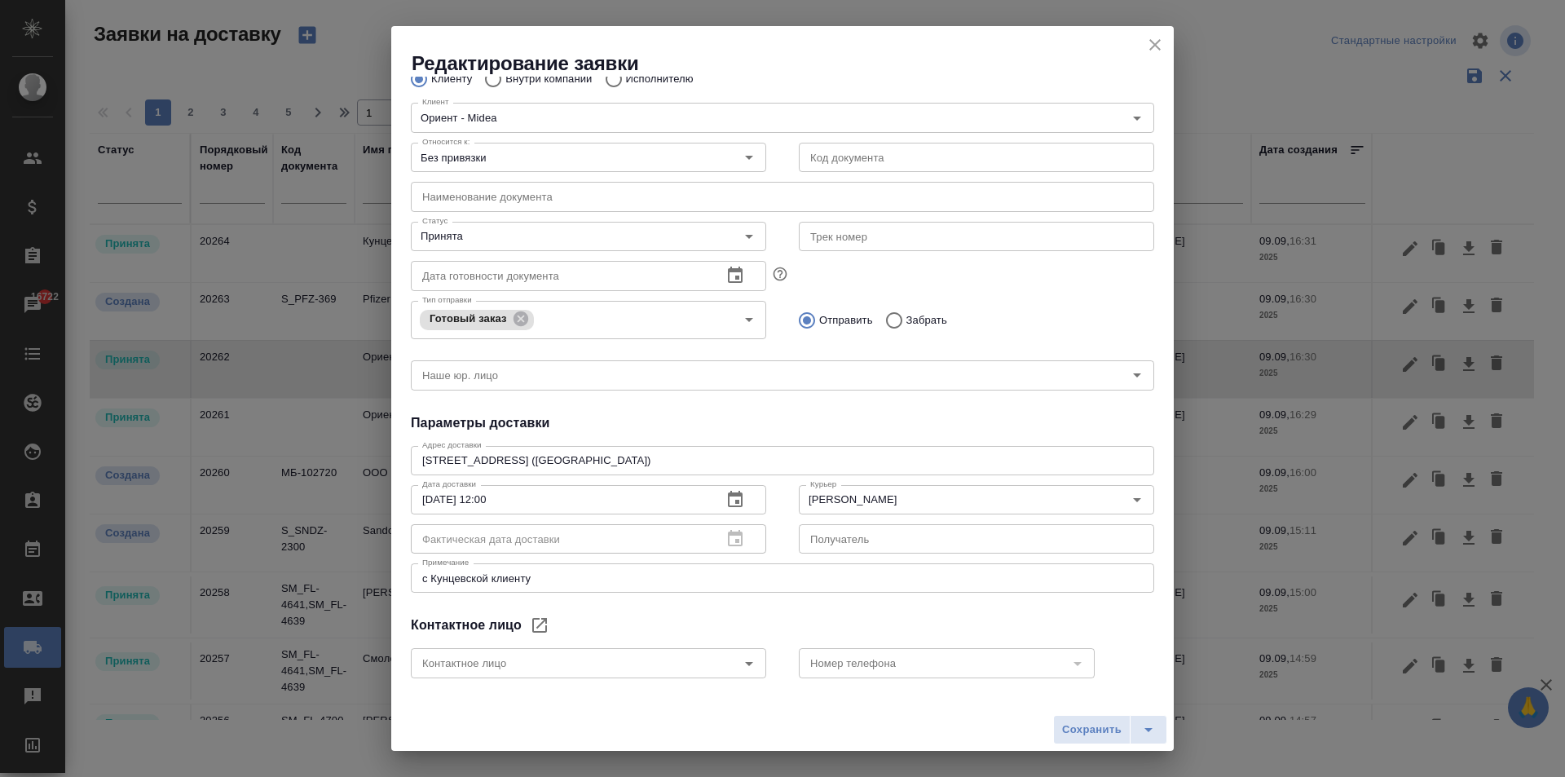
scroll to position [177, 0]
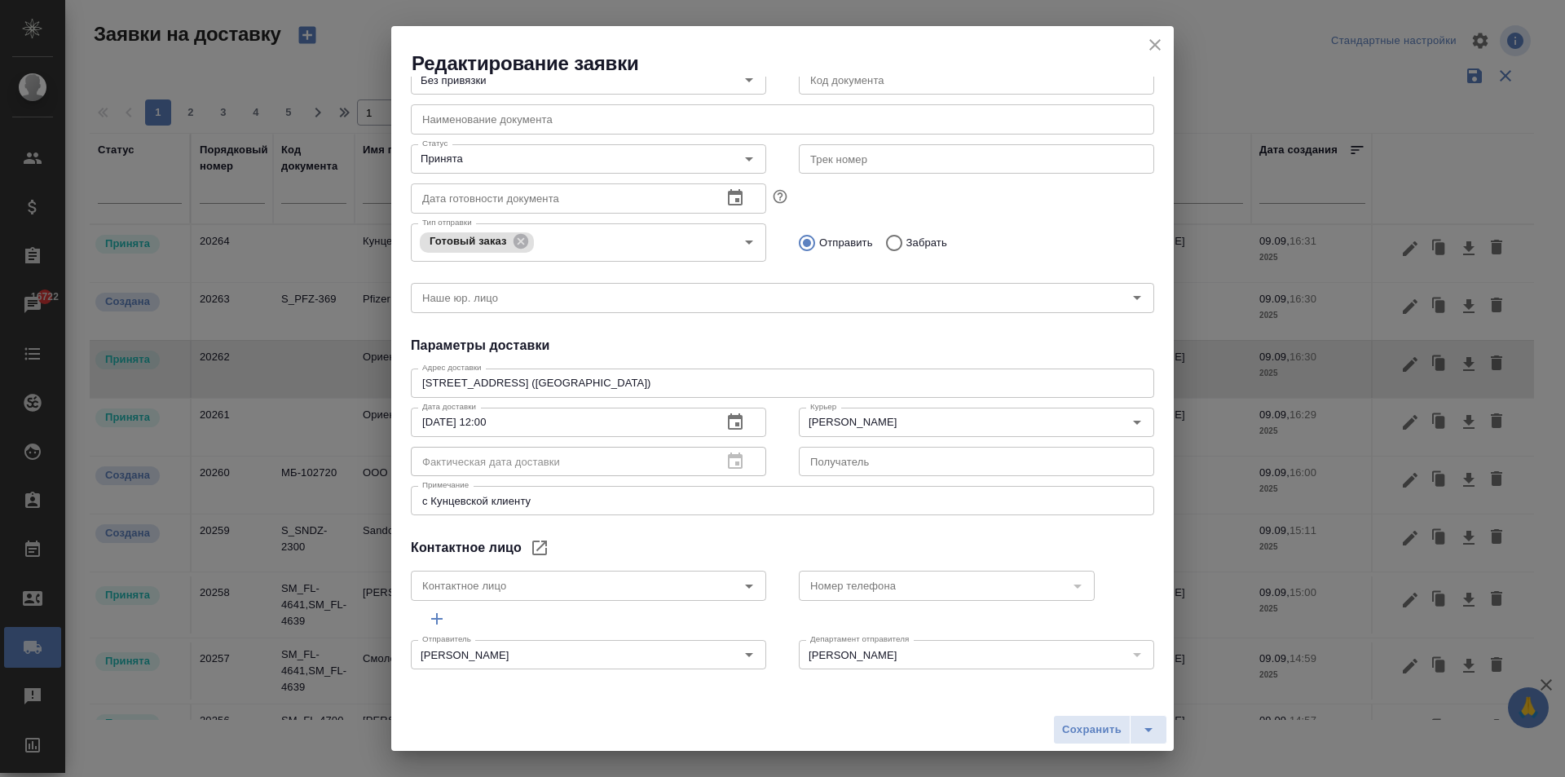
click at [1156, 42] on icon "close" at bounding box center [1154, 44] width 11 height 11
